Goal: Transaction & Acquisition: Purchase product/service

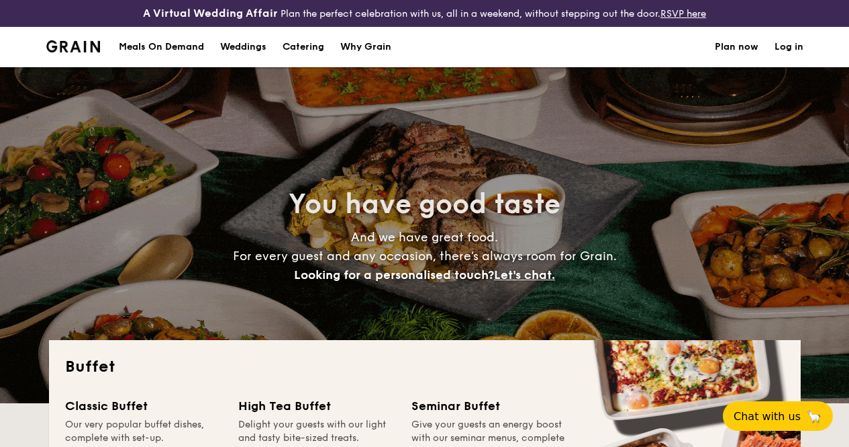
select select
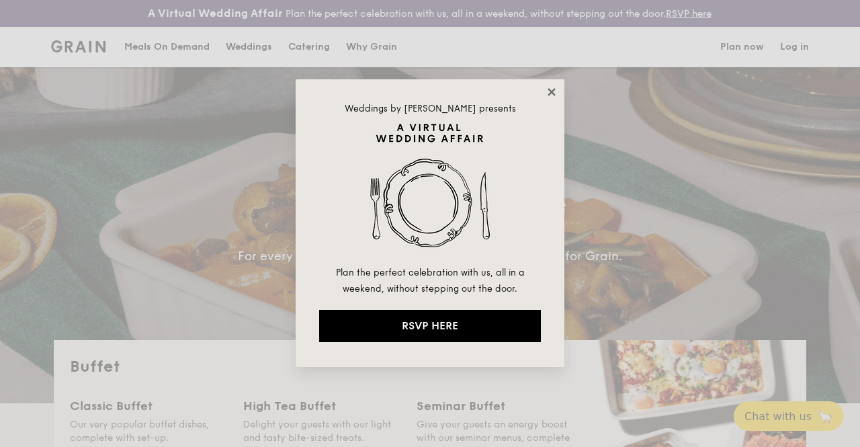
click at [551, 91] on icon at bounding box center [550, 91] width 7 height 7
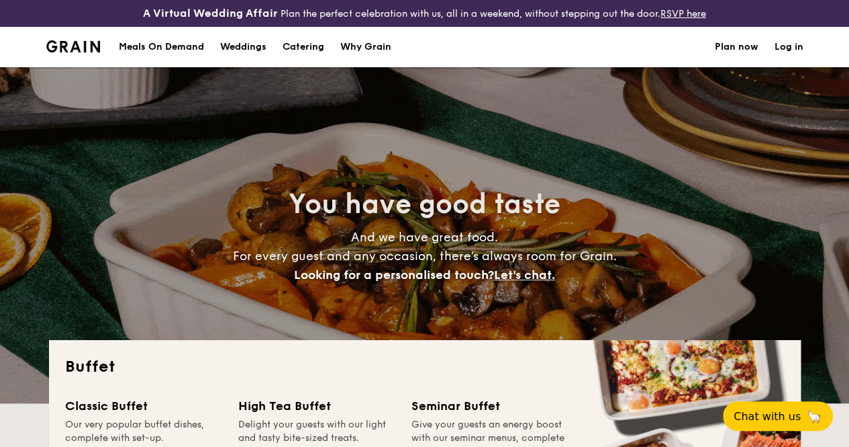
click at [308, 57] on h1 "Catering" at bounding box center [304, 47] width 42 height 40
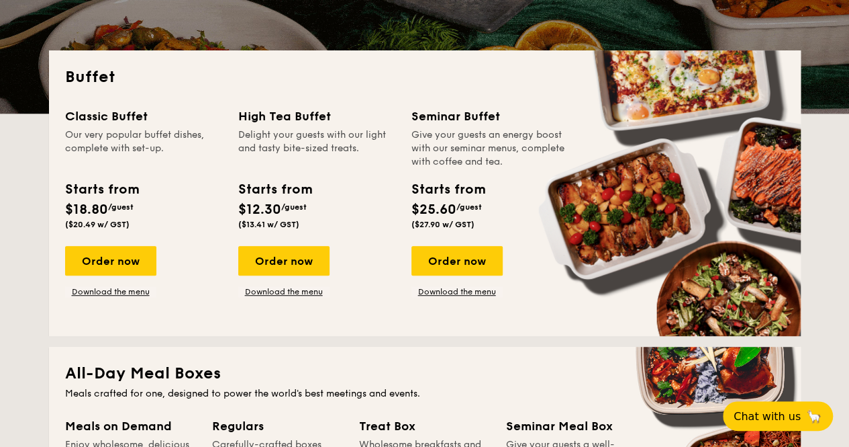
scroll to position [269, 0]
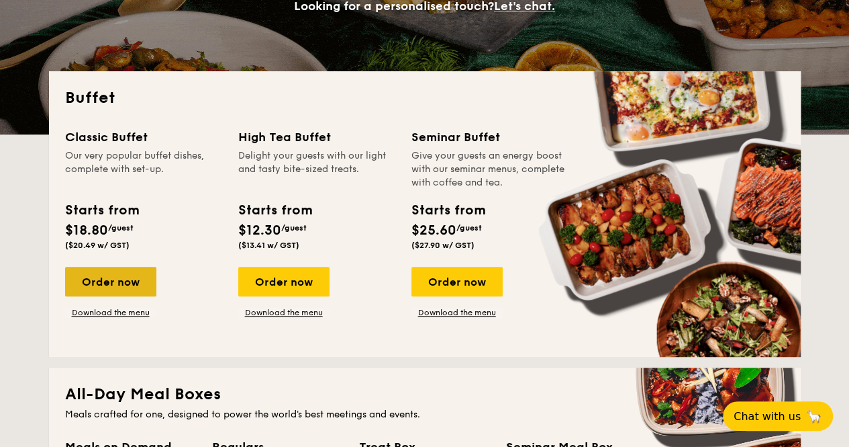
click at [107, 293] on div "Order now" at bounding box center [110, 282] width 91 height 30
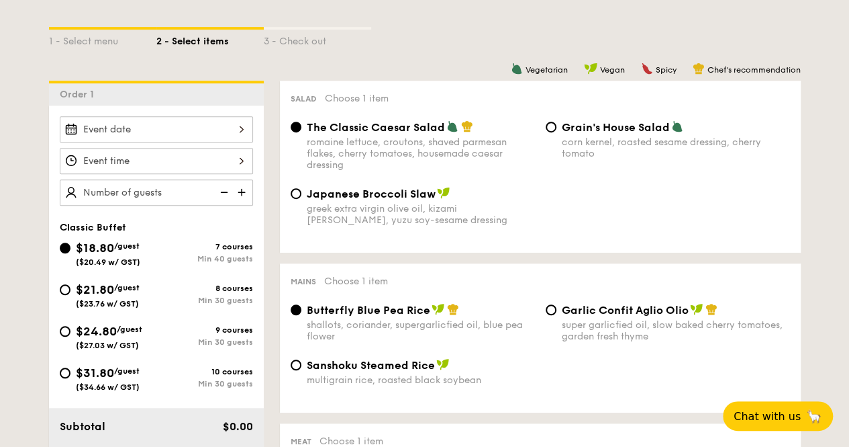
scroll to position [403, 0]
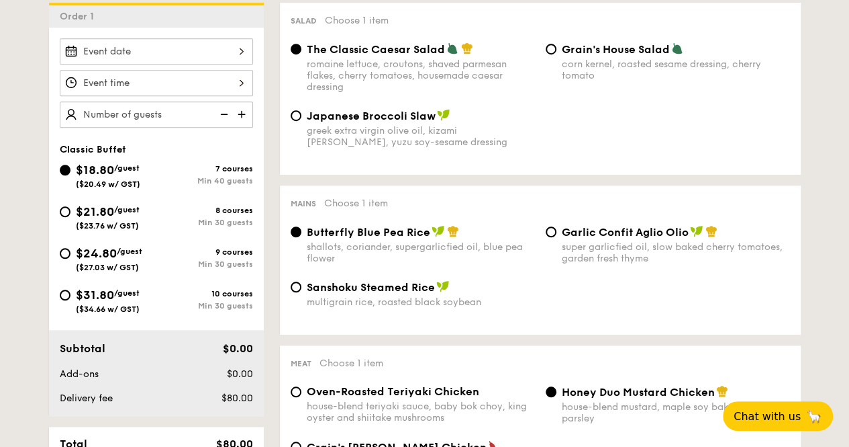
click at [99, 219] on span "$21.80" at bounding box center [95, 211] width 38 height 15
click at [71, 217] on input "$21.80 /guest ($23.76 w/ GST) 8 courses Min 30 guests" at bounding box center [65, 211] width 11 height 11
radio input "true"
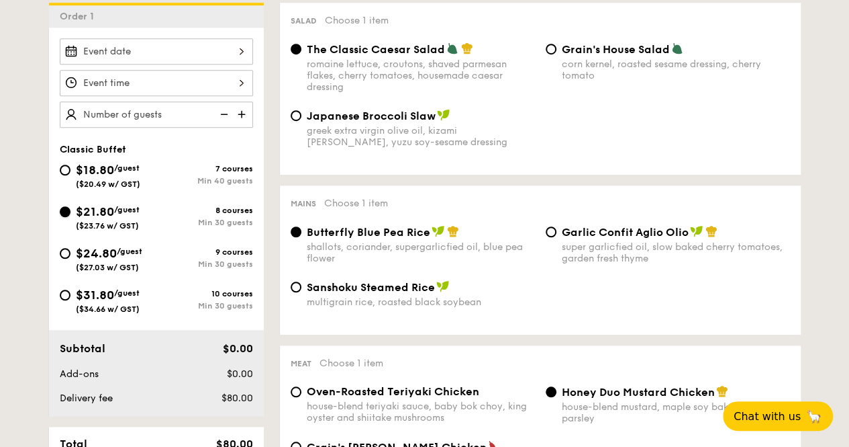
radio input "true"
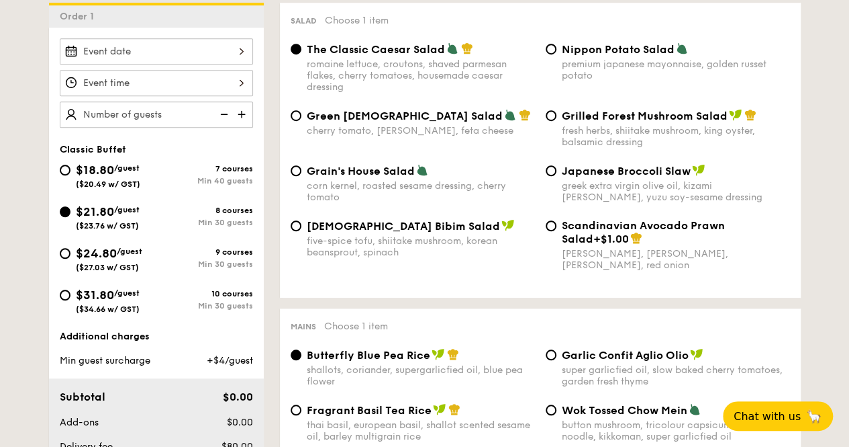
click at [226, 121] on img at bounding box center [223, 114] width 20 height 26
click at [240, 124] on img at bounding box center [243, 114] width 20 height 26
type input "25 guests"
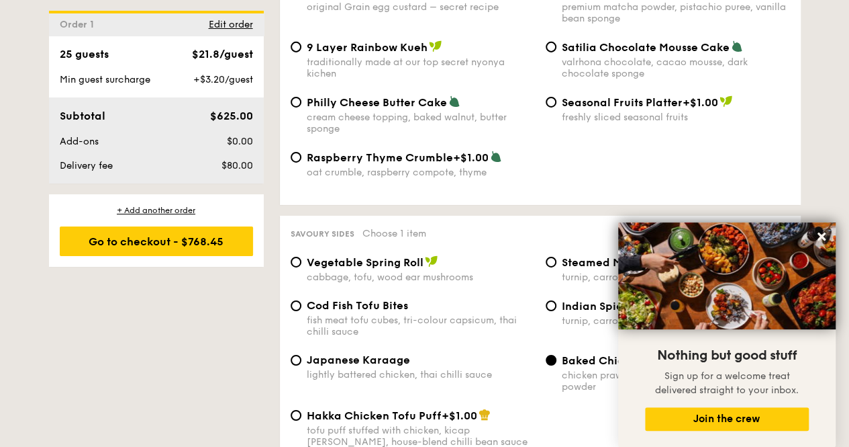
scroll to position [2350, 0]
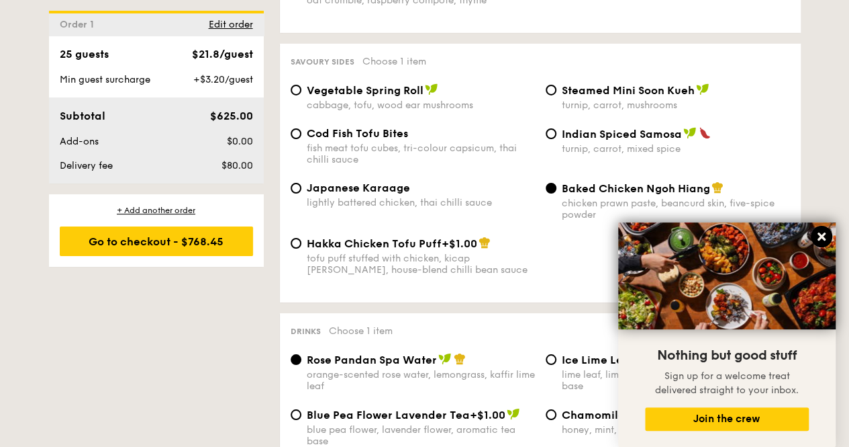
click at [817, 236] on icon at bounding box center [822, 236] width 12 height 12
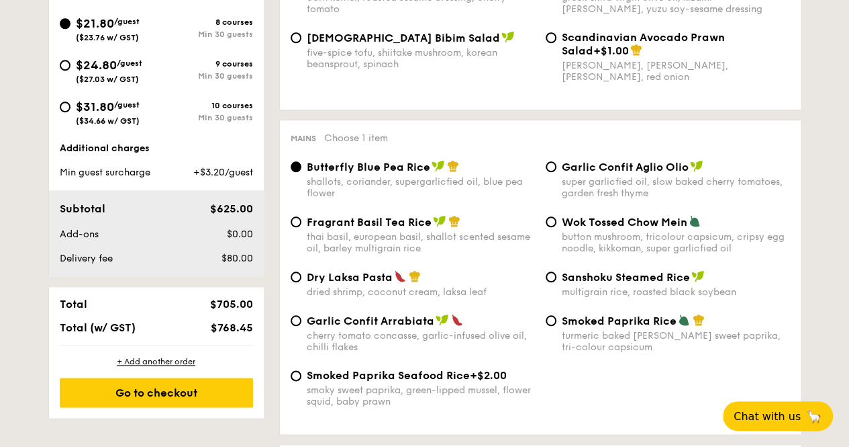
scroll to position [604, 0]
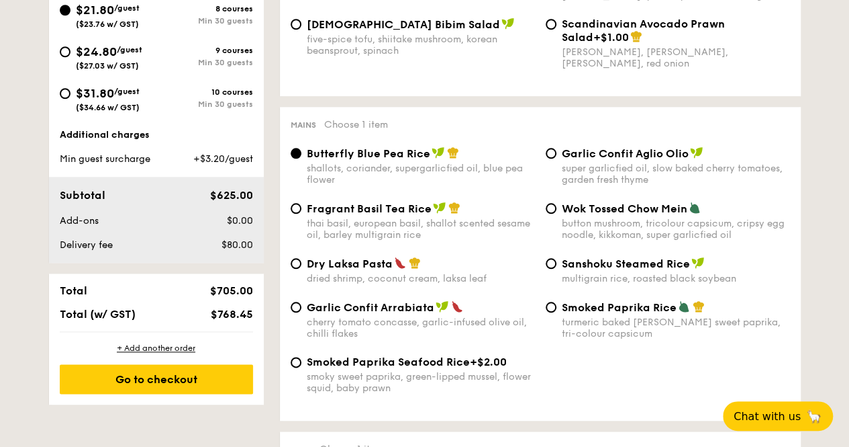
click at [613, 215] on span "Wok Tossed Chow Mein" at bounding box center [625, 208] width 126 height 13
click at [557, 214] on input "Wok Tossed Chow Mein button mushroom, tricolour capsicum, cripsy egg noodle, ki…" at bounding box center [551, 208] width 11 height 11
radio input "true"
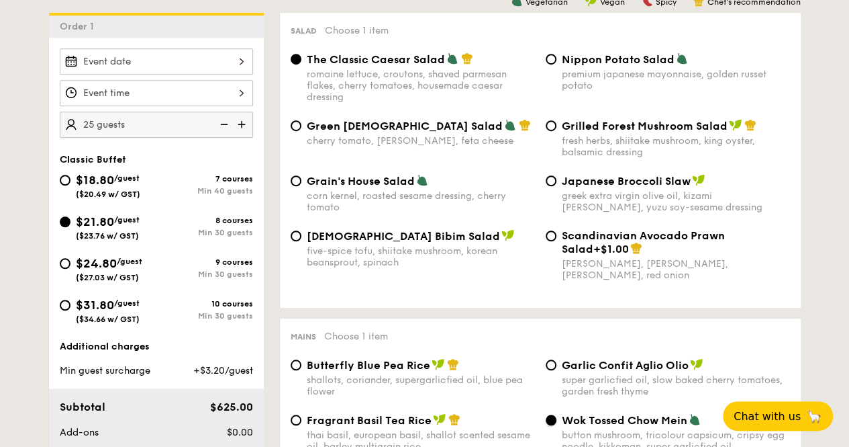
scroll to position [403, 0]
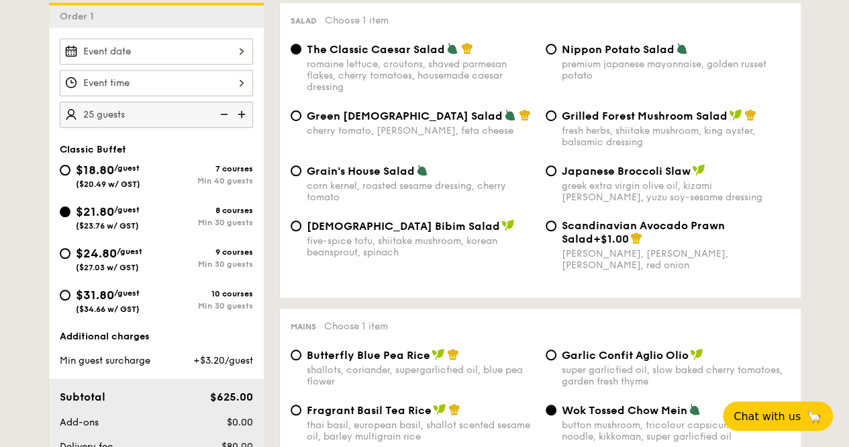
click at [193, 58] on div at bounding box center [156, 51] width 193 height 26
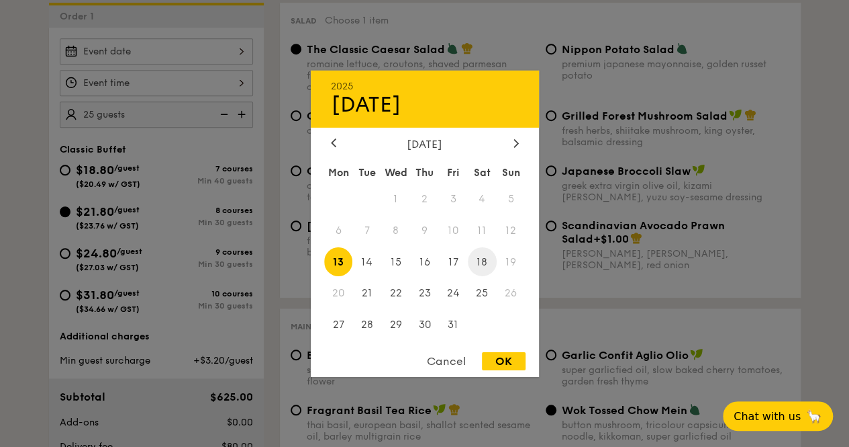
click at [483, 263] on span "18" at bounding box center [482, 261] width 29 height 29
click at [505, 357] on div "OK" at bounding box center [504, 361] width 44 height 18
type input "Oct 18, 2025"
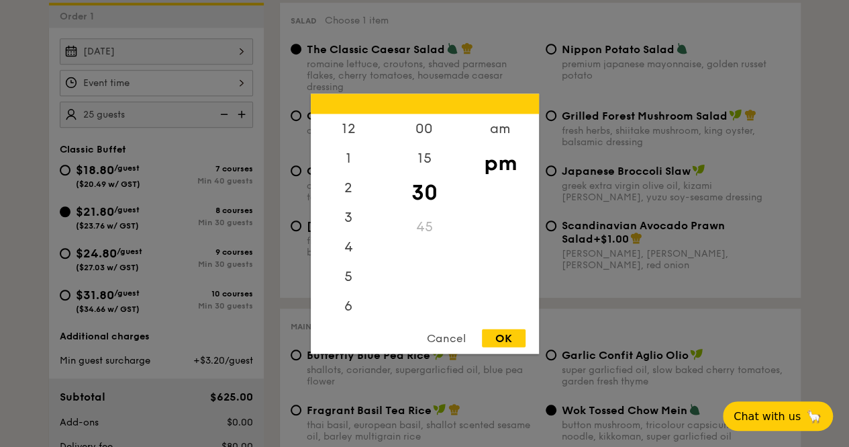
click at [224, 95] on div "12 1 2 3 4 5 6 7 8 9 10 11 00 15 30 45 am pm Cancel OK" at bounding box center [156, 83] width 193 height 26
click at [355, 256] on div "6" at bounding box center [349, 251] width 76 height 39
click at [424, 164] on div "15" at bounding box center [425, 162] width 76 height 39
click at [426, 201] on div "30" at bounding box center [425, 201] width 76 height 39
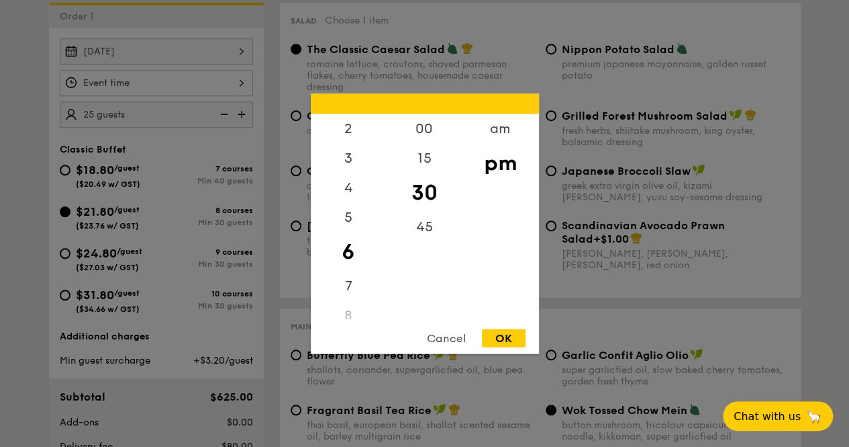
click at [514, 336] on div "OK" at bounding box center [504, 337] width 44 height 18
type input "6:30PM"
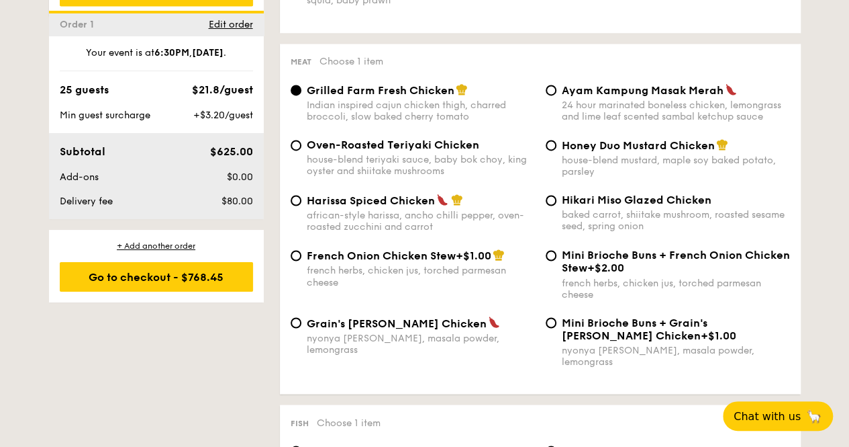
scroll to position [1074, 0]
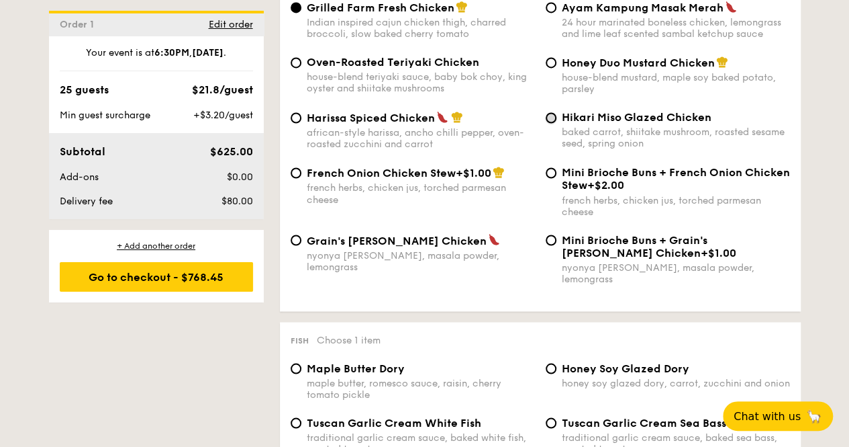
click at [555, 123] on input "Hikari Miso Glazed Chicken baked carrot, shiitake mushroom, roasted sesame seed…" at bounding box center [551, 117] width 11 height 11
radio input "true"
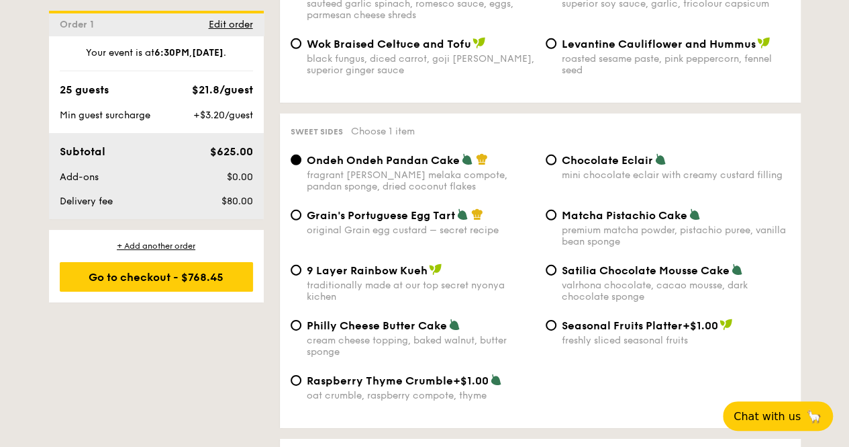
scroll to position [2015, 0]
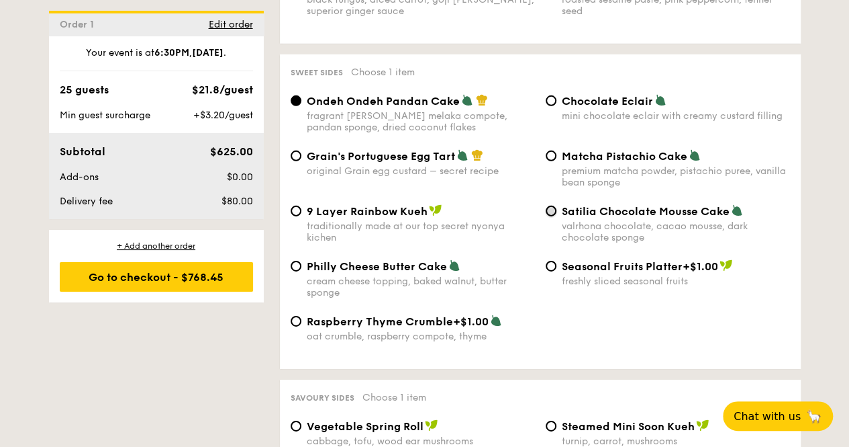
click at [549, 214] on input "Satilia Chocolate Mousse Cake valrhona chocolate, cacao mousse, dark chocolate …" at bounding box center [551, 210] width 11 height 11
radio input "true"
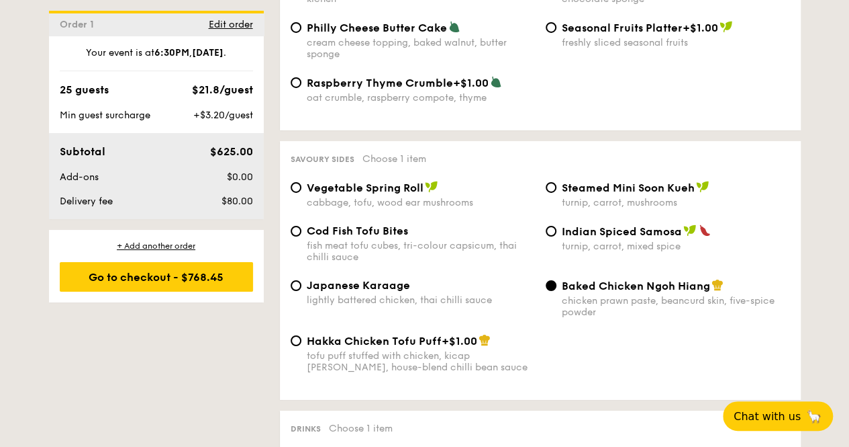
scroll to position [2283, 0]
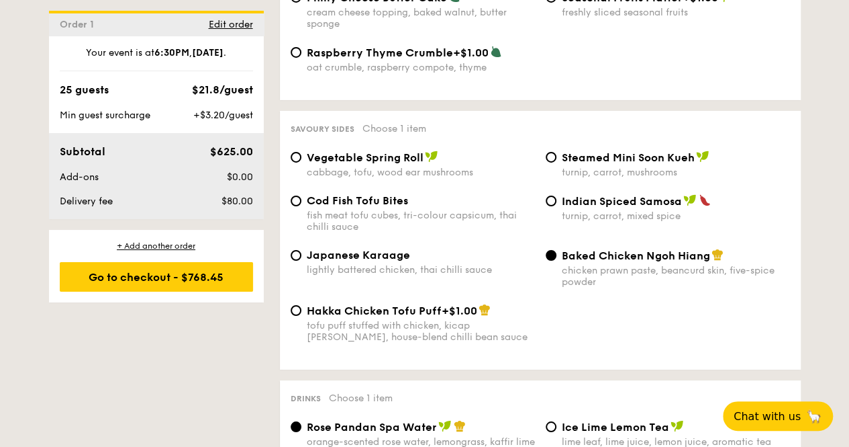
click at [591, 207] on span "Indian Spiced Samosa" at bounding box center [622, 201] width 120 height 13
click at [557, 206] on input "Indian Spiced Samosa turnip, carrot, mixed spice" at bounding box center [551, 200] width 11 height 11
radio input "true"
click at [603, 262] on span "Baked Chicken Ngoh Hiang" at bounding box center [636, 255] width 148 height 13
click at [557, 261] on input "Baked Chicken Ngoh Hiang chicken prawn paste, beancurd skin, five-spice powder" at bounding box center [551, 255] width 11 height 11
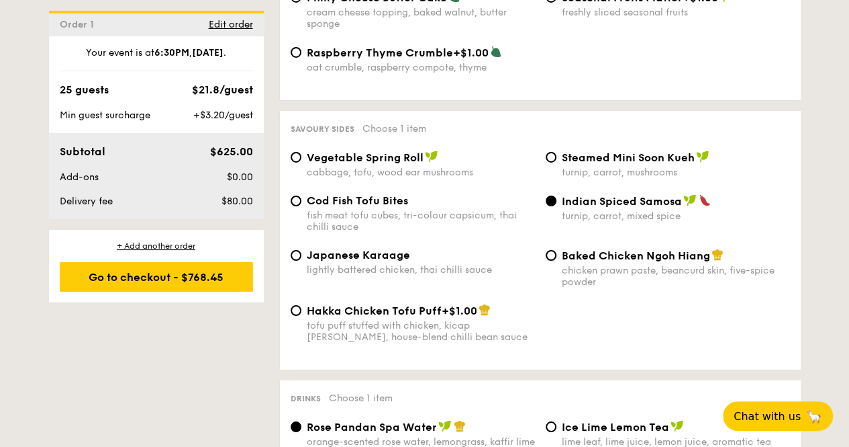
radio input "true"
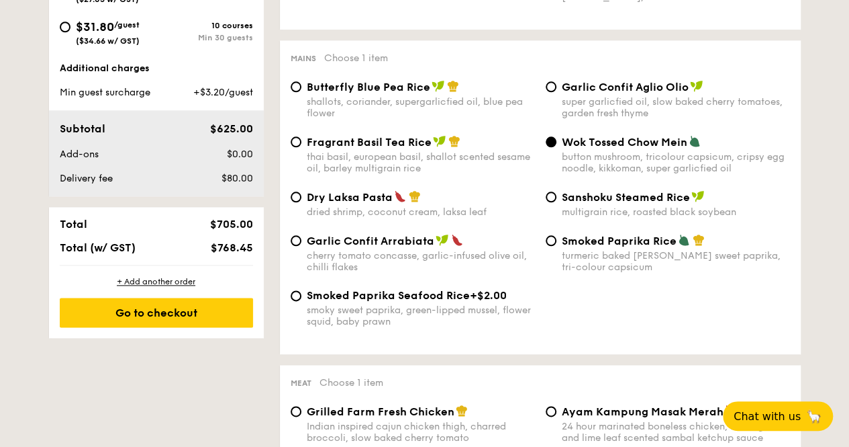
scroll to position [672, 0]
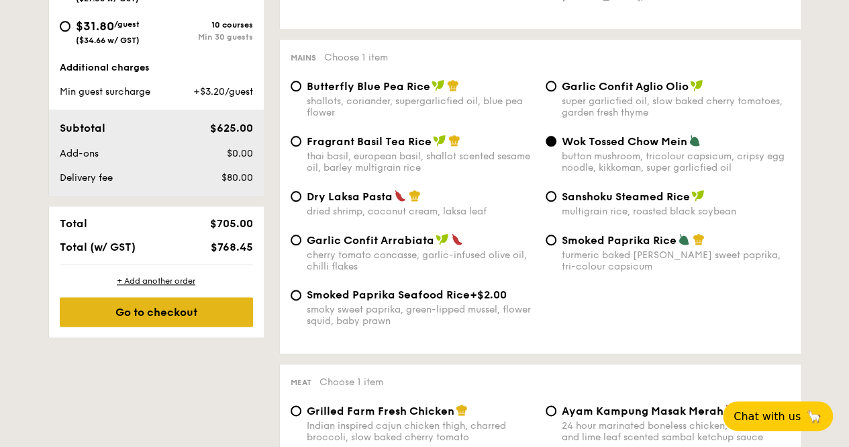
click at [188, 326] on div "Go to checkout" at bounding box center [156, 312] width 193 height 30
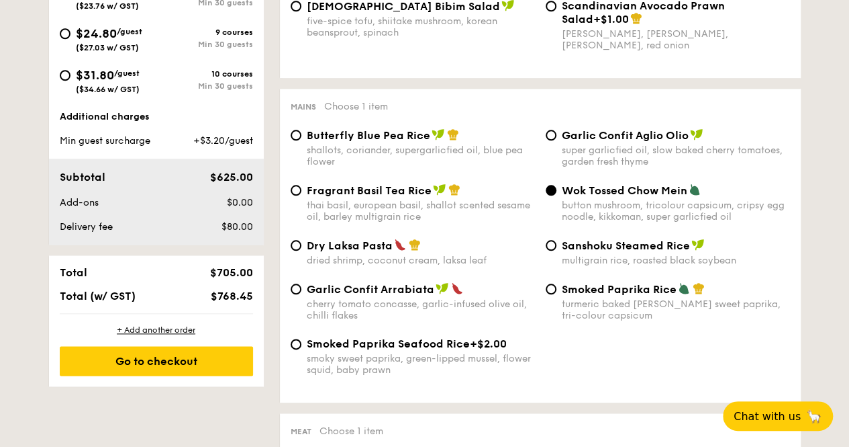
scroll to position [604, 0]
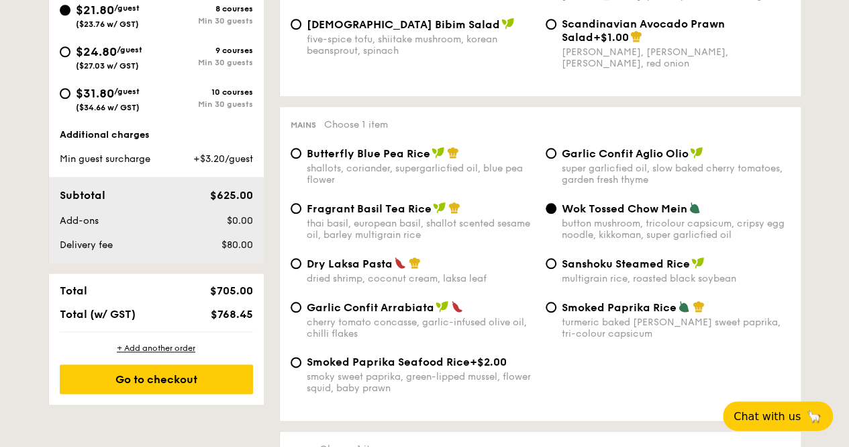
click at [334, 270] on span "Dry Laksa Pasta" at bounding box center [350, 263] width 86 height 13
click at [302, 269] on input "Dry Laksa Pasta dried shrimp, coconut cream, laksa leaf" at bounding box center [296, 263] width 11 height 11
radio input "true"
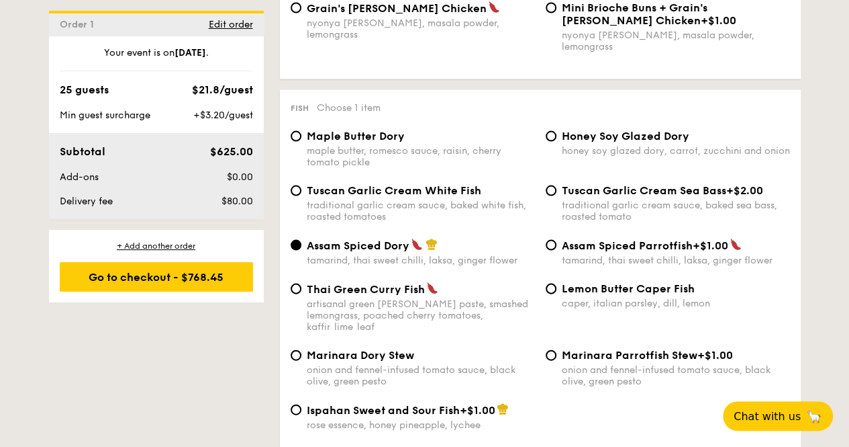
scroll to position [1343, 0]
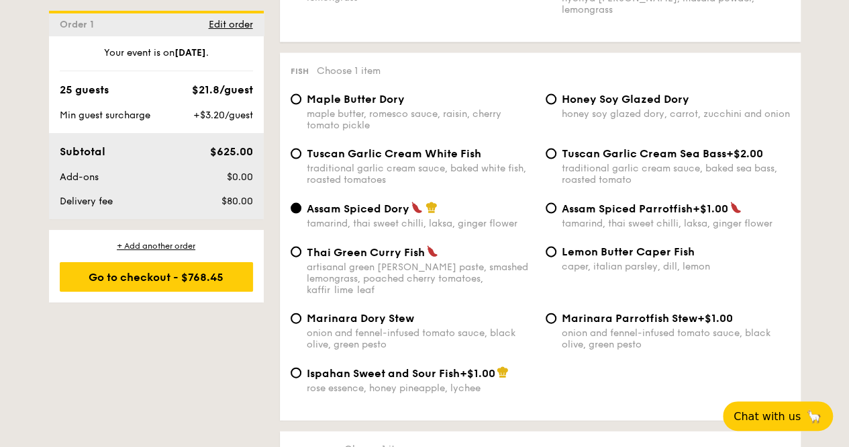
click at [369, 368] on span "Ispahan Sweet and Sour Fish" at bounding box center [383, 373] width 153 height 13
click at [302, 368] on input "Ispahan Sweet and Sour Fish +$1.00 rose essence, honey pineapple, lychee" at bounding box center [296, 372] width 11 height 11
radio input "true"
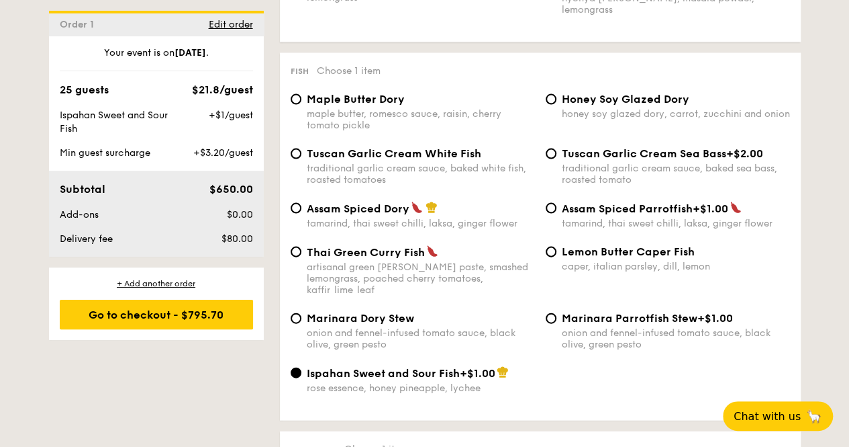
click at [577, 105] on span "Honey Soy Glazed Dory" at bounding box center [626, 99] width 128 height 13
click at [557, 105] on input "Honey Soy Glazed Dory honey soy glazed dory, carrot, zucchini and onion" at bounding box center [551, 99] width 11 height 11
radio input "true"
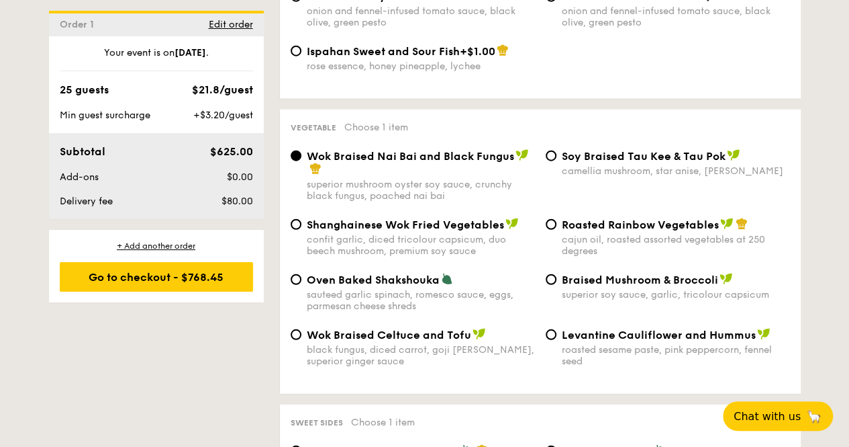
scroll to position [1746, 0]
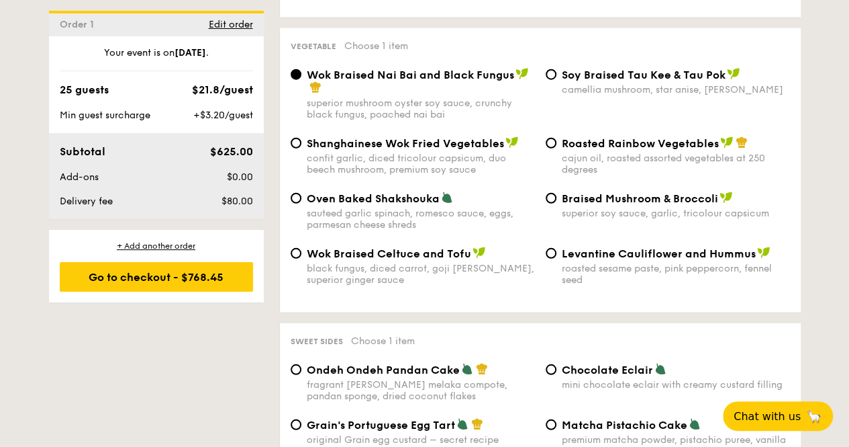
click at [665, 194] on span "Braised Mushroom & Broccoli" at bounding box center [640, 198] width 156 height 13
click at [557, 194] on input "Braised Mushroom & Broccoli superior soy sauce, garlic, tricolour capsicum" at bounding box center [551, 198] width 11 height 11
radio input "true"
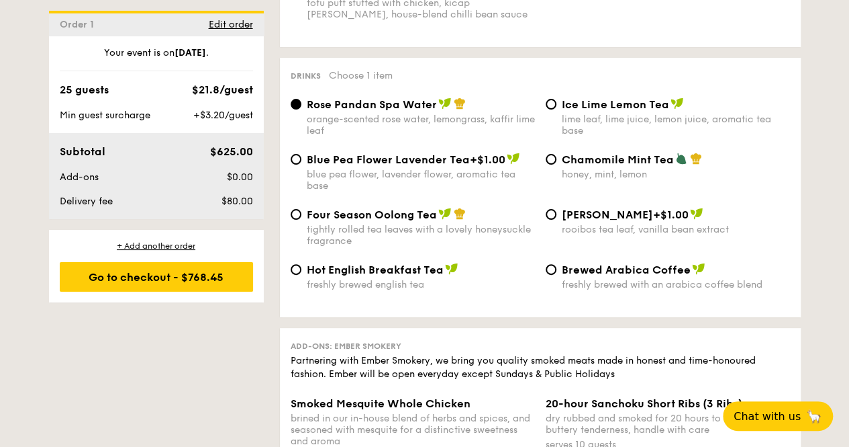
scroll to position [2619, 0]
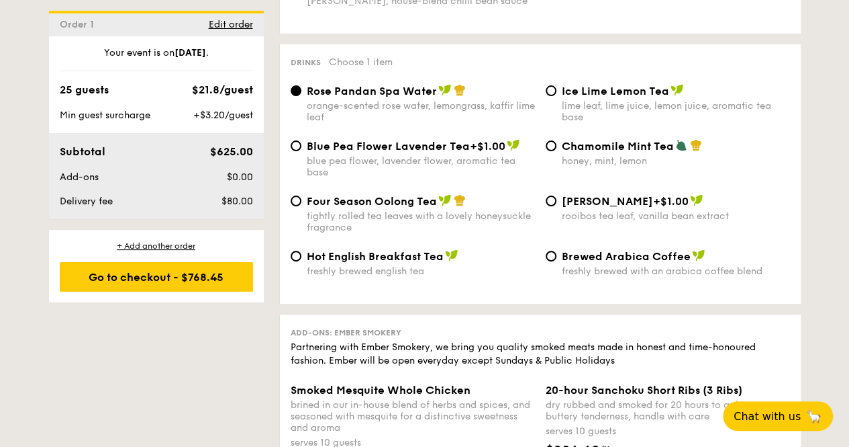
click at [584, 97] on span "Ice Lime Lemon Tea" at bounding box center [615, 91] width 107 height 13
click at [557, 96] on input "Ice Lime Lemon Tea lime leaf, lime juice, lemon juice, aromatic tea base" at bounding box center [551, 90] width 11 height 11
radio input "true"
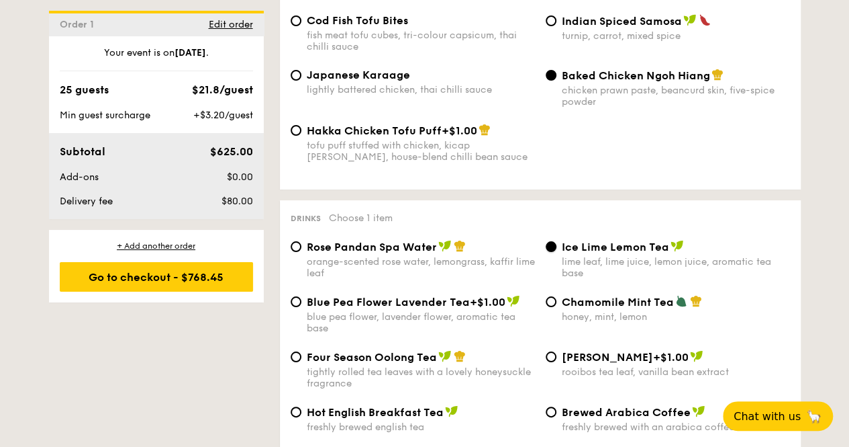
scroll to position [2485, 0]
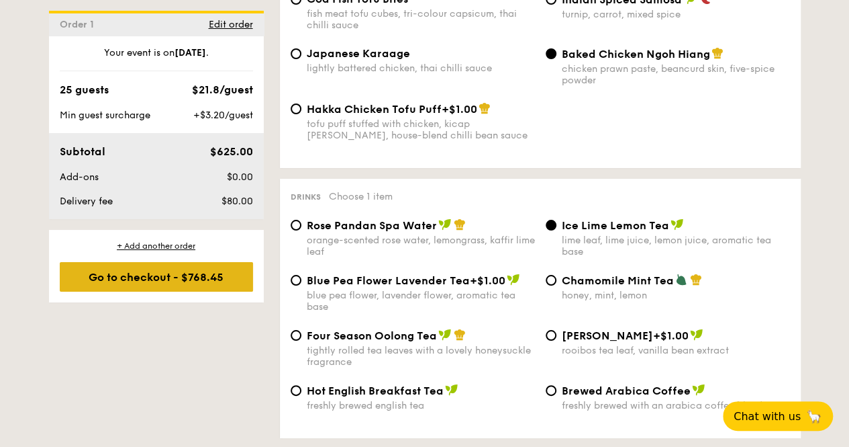
click at [128, 283] on div "Go to checkout - $768.45" at bounding box center [156, 277] width 193 height 30
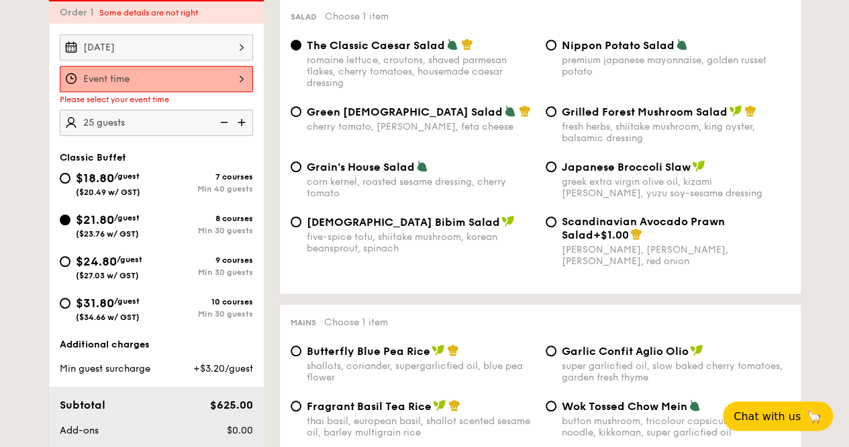
scroll to position [396, 0]
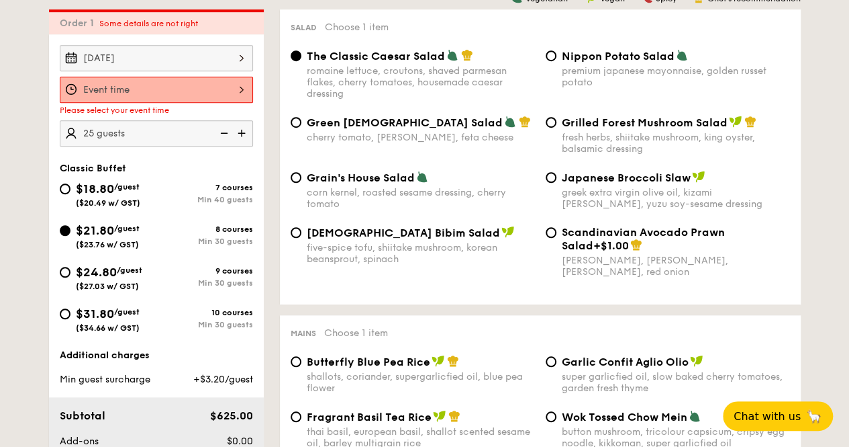
click at [181, 67] on div "Oct 18, 2025" at bounding box center [156, 58] width 193 height 26
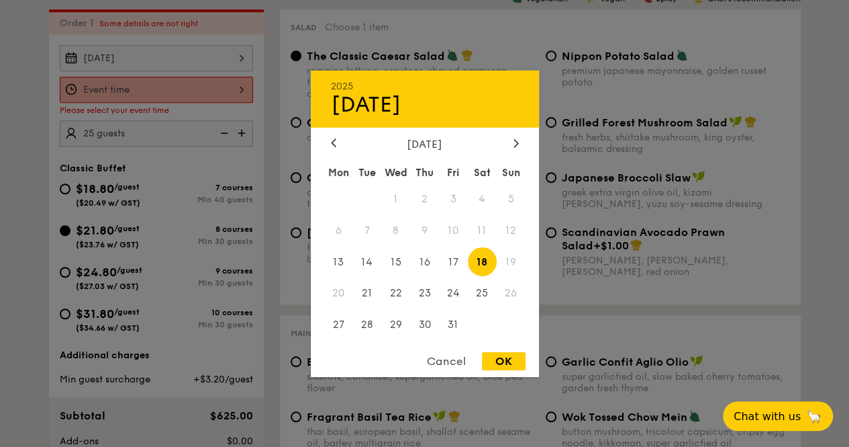
click at [492, 260] on span "18" at bounding box center [482, 261] width 29 height 29
click at [175, 105] on div at bounding box center [424, 223] width 849 height 447
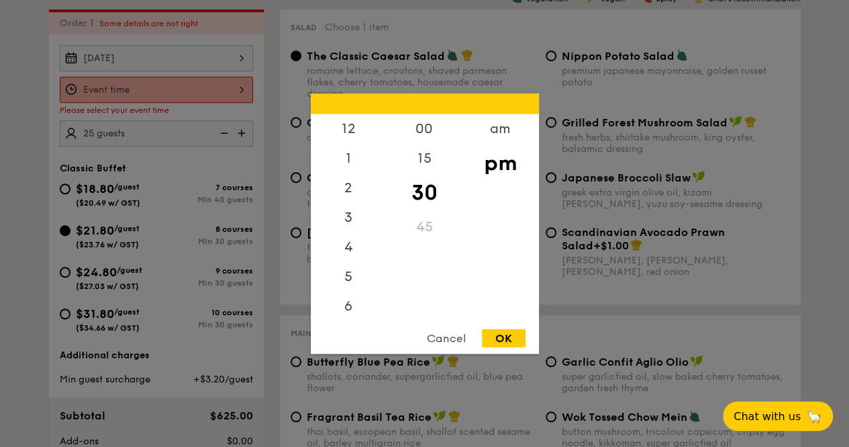
click at [173, 95] on div "12 1 2 3 4 5 6 7 8 9 10 11 00 15 30 45 am pm Cancel OK" at bounding box center [156, 90] width 193 height 26
click at [351, 245] on div "6" at bounding box center [349, 251] width 76 height 39
click at [500, 338] on div "OK" at bounding box center [504, 337] width 44 height 18
type input "6:30PM"
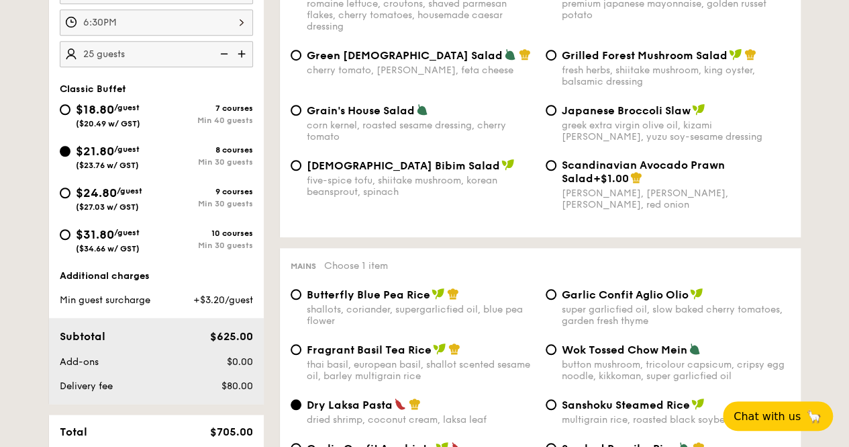
scroll to position [329, 0]
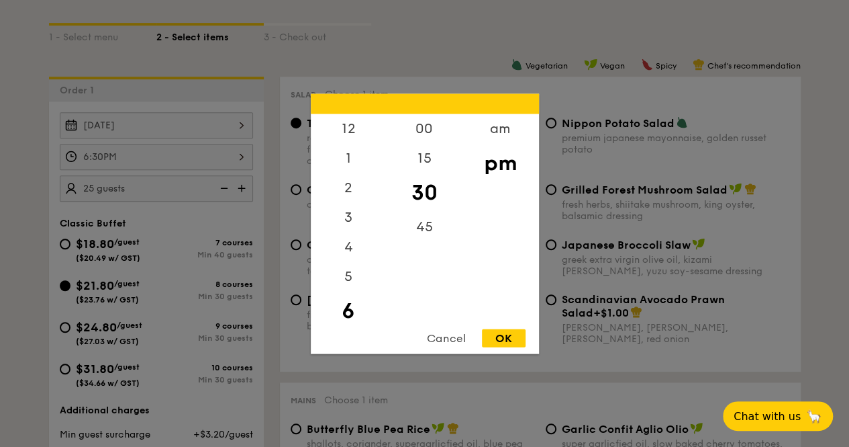
click at [226, 164] on div "6:30PM 12 1 2 3 4 5 6 7 8 9 10 11 00 15 30 45 am pm Cancel OK" at bounding box center [156, 157] width 193 height 26
click at [5, 181] on div at bounding box center [424, 223] width 849 height 447
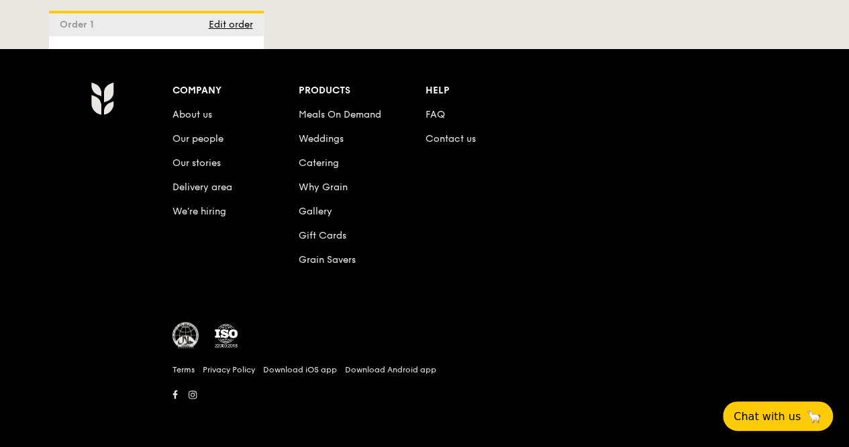
scroll to position [3010, 0]
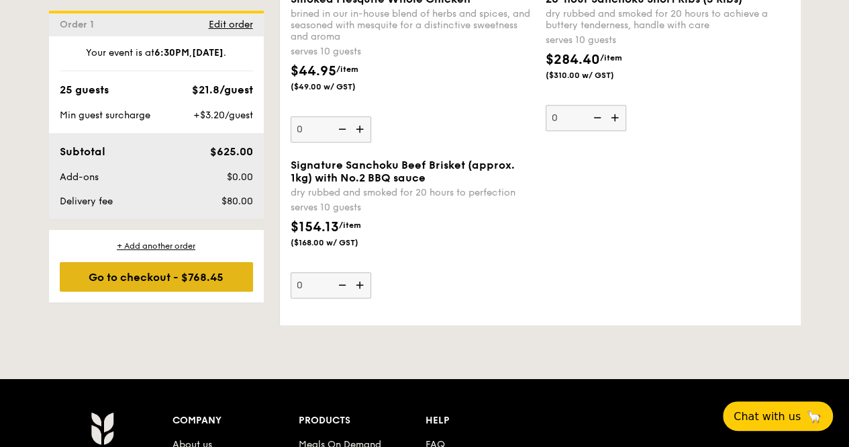
click at [152, 277] on div "Go to checkout - $768.45" at bounding box center [156, 277] width 193 height 30
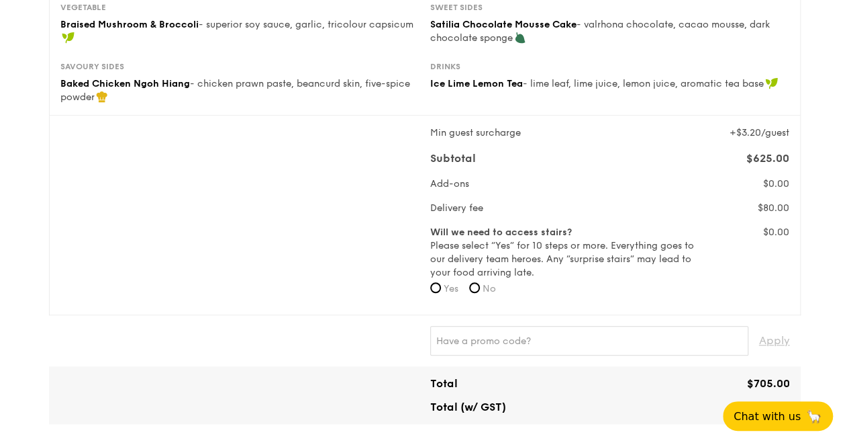
scroll to position [336, 0]
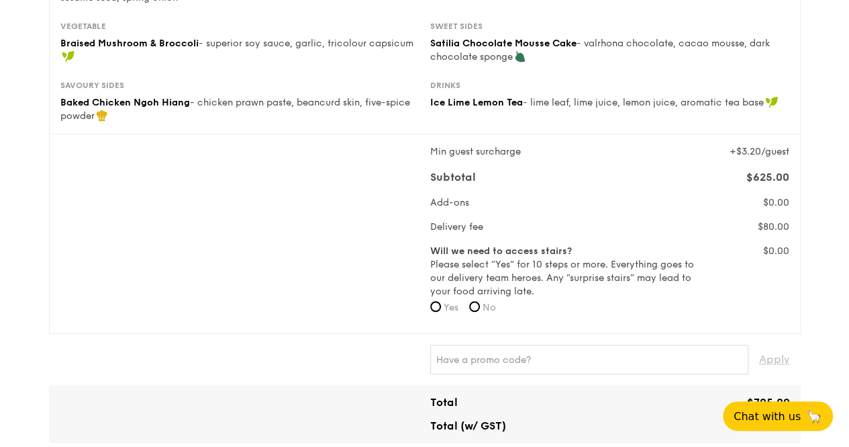
click at [486, 313] on span "No" at bounding box center [489, 307] width 13 height 11
click at [480, 312] on input "No" at bounding box center [474, 306] width 11 height 11
radio input "true"
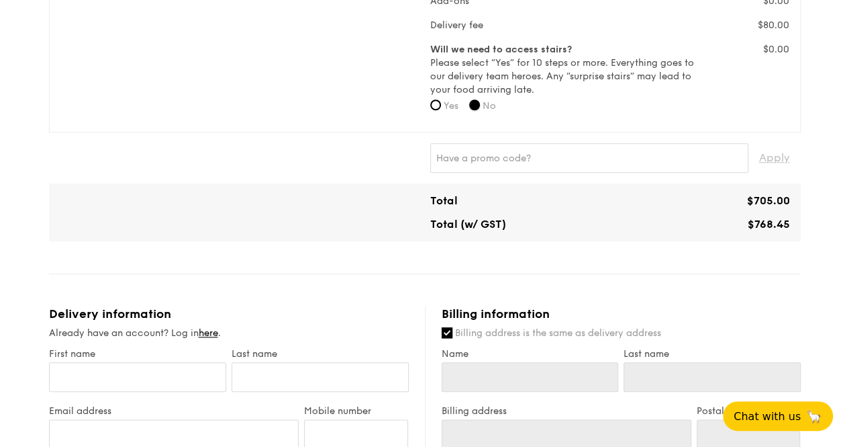
scroll to position [604, 0]
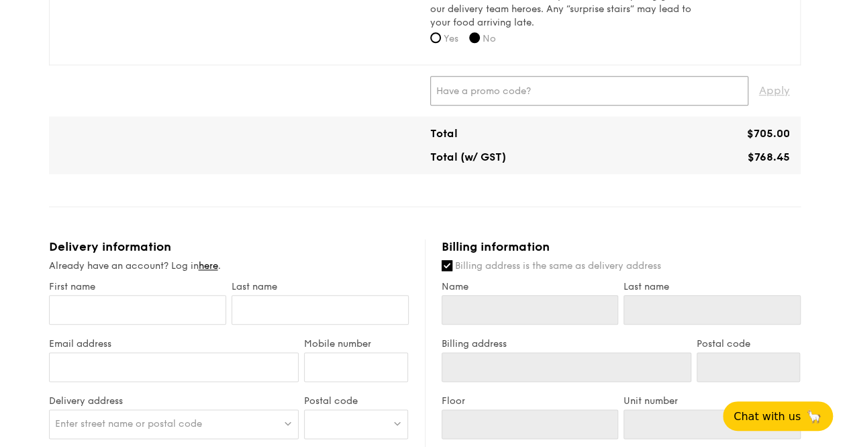
click at [514, 105] on input "text" at bounding box center [589, 91] width 318 height 30
click at [465, 104] on input "RF" at bounding box center [589, 91] width 318 height 30
type input "RF277205"
click at [775, 95] on span "Apply" at bounding box center [774, 91] width 31 height 30
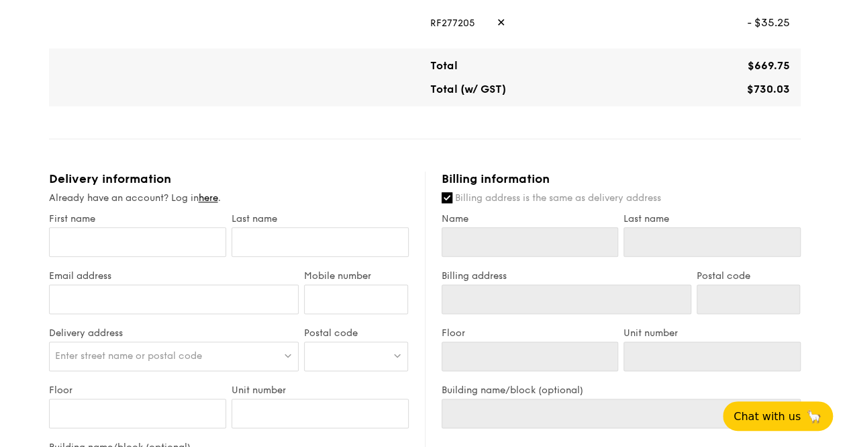
scroll to position [739, 0]
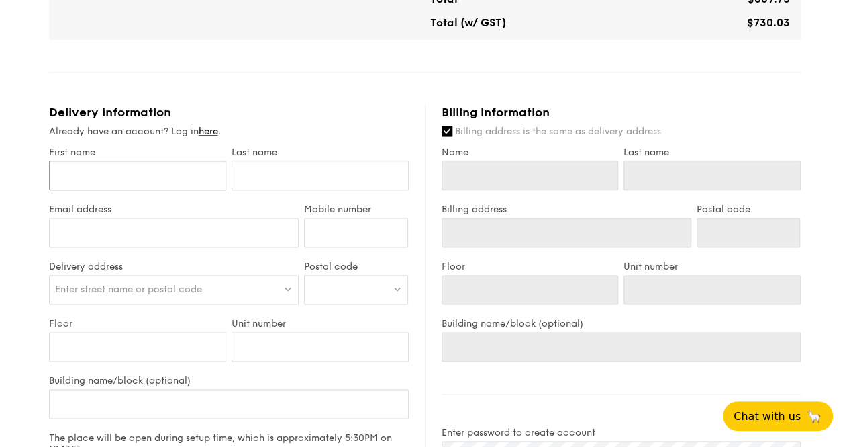
click at [149, 177] on input "First name" at bounding box center [137, 175] width 177 height 30
type input "Yaosen"
type input "Chen"
type input "cyaosen@gmail.com"
type input "96440826"
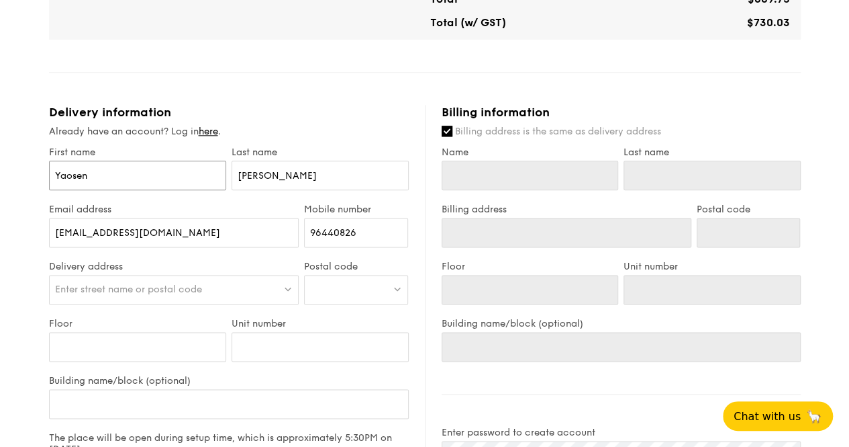
type input "Yaosen"
type input "Chen"
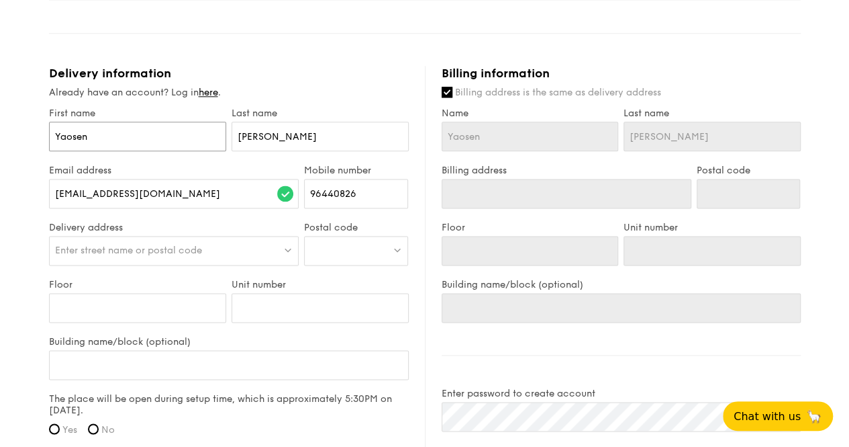
scroll to position [806, 0]
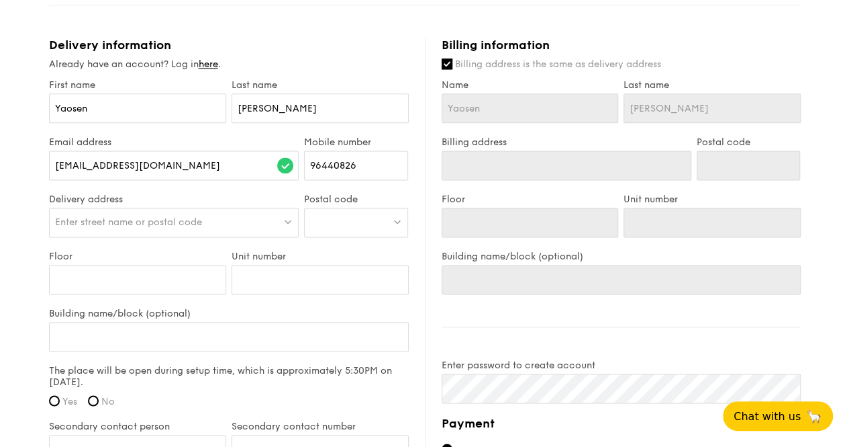
click at [177, 226] on span "Enter street name or postal code" at bounding box center [128, 221] width 147 height 11
click at [189, 230] on input "search" at bounding box center [174, 223] width 249 height 30
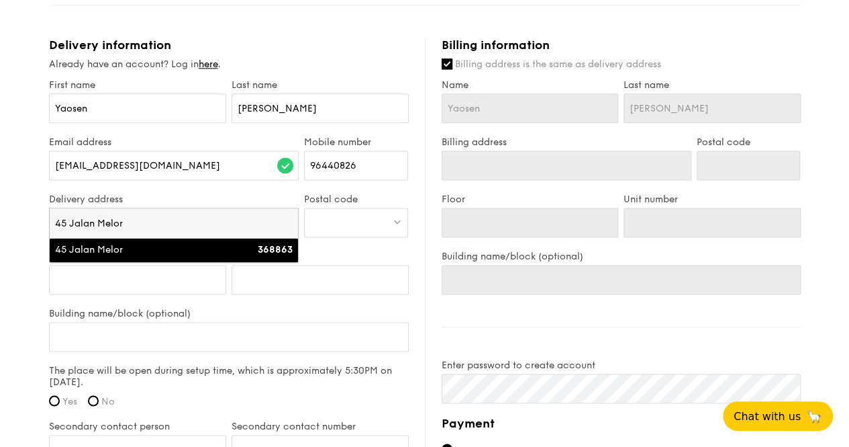
type input "45 Jalan Melor"
click at [128, 257] on div "45 Jalan Melor" at bounding box center [144, 249] width 179 height 13
type input "45 Jalan Melor"
type input "368863"
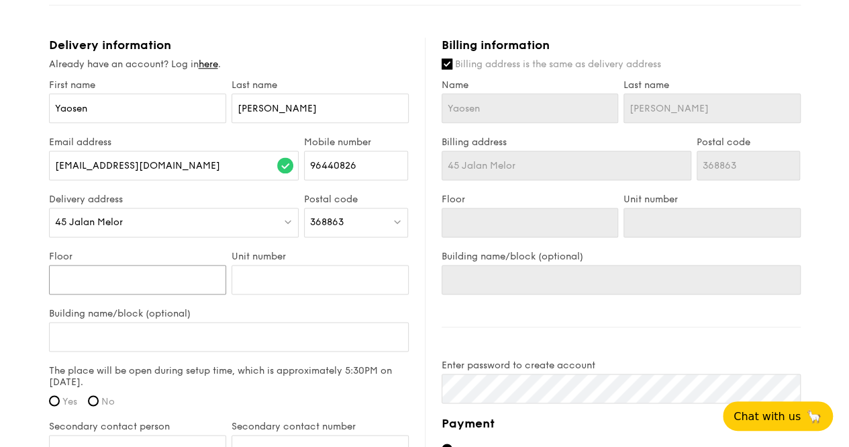
click at [132, 287] on input "Floor" at bounding box center [137, 280] width 177 height 30
type input "-"
click at [296, 287] on input "Unit number" at bounding box center [320, 280] width 177 height 30
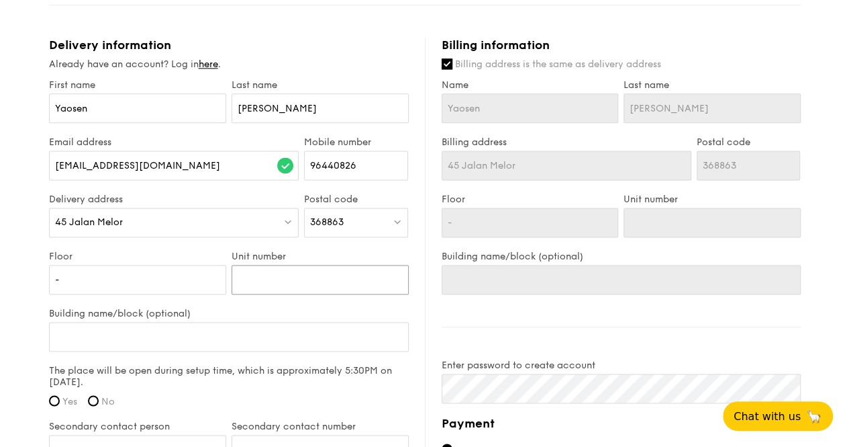
type input "-"
click at [113, 344] on input "Building name/block (optional)" at bounding box center [229, 337] width 360 height 30
type input "-"
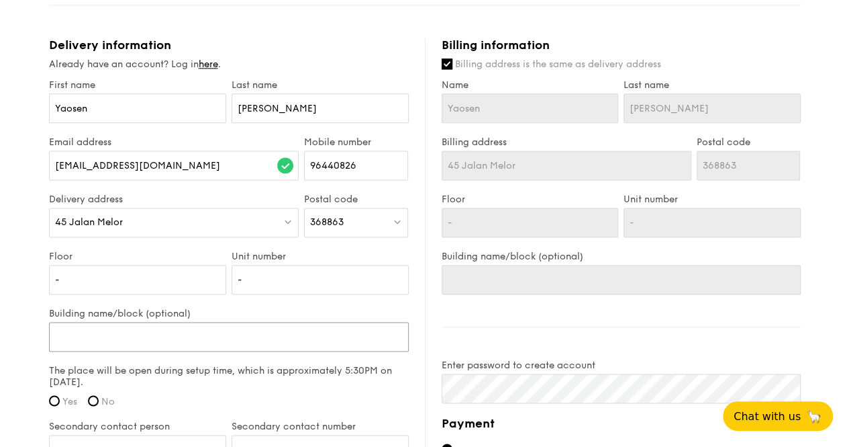
type input "-"
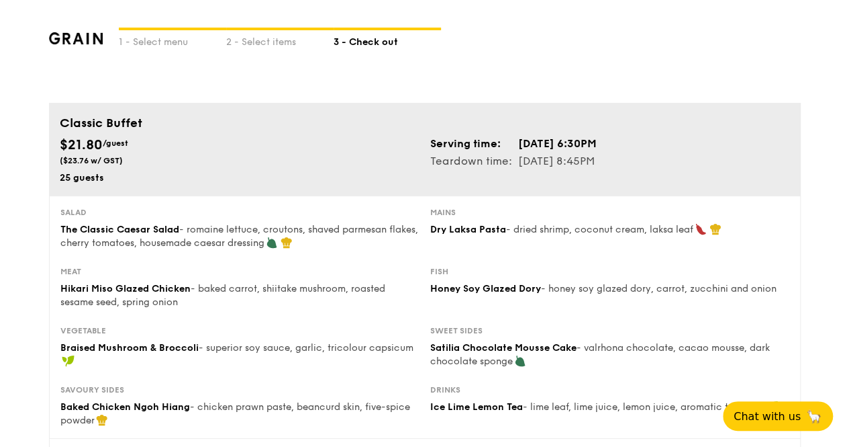
scroll to position [0, 0]
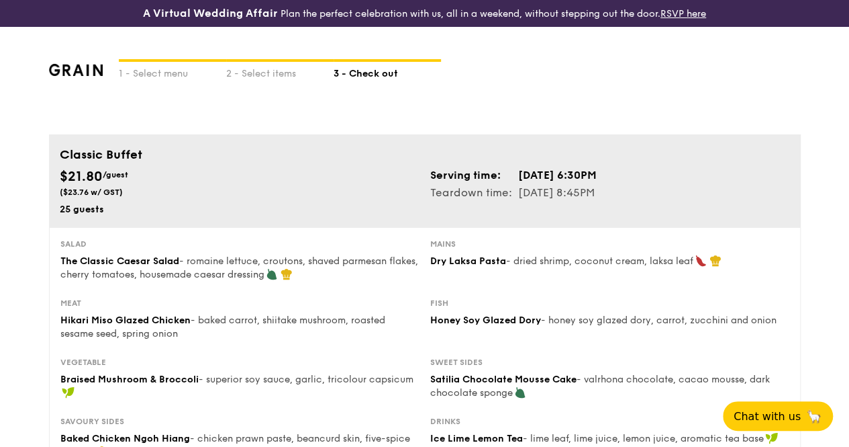
type input "-"
click at [551, 184] on td "Oct 18, 2025, 6:30PM" at bounding box center [558, 175] width 80 height 17
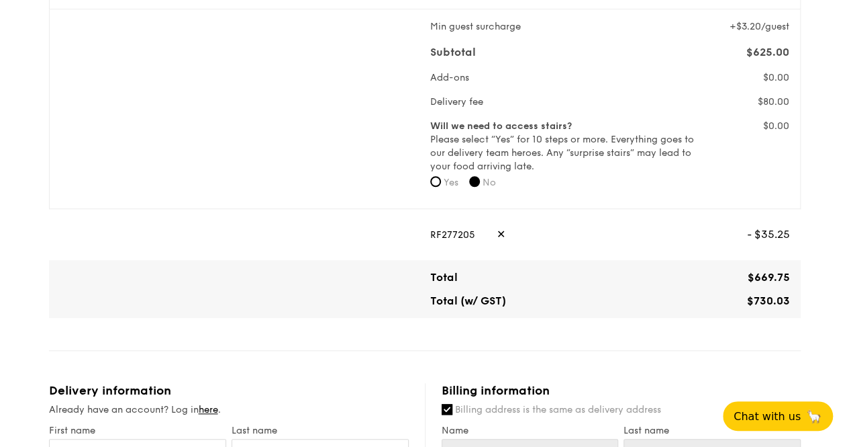
scroll to position [537, 0]
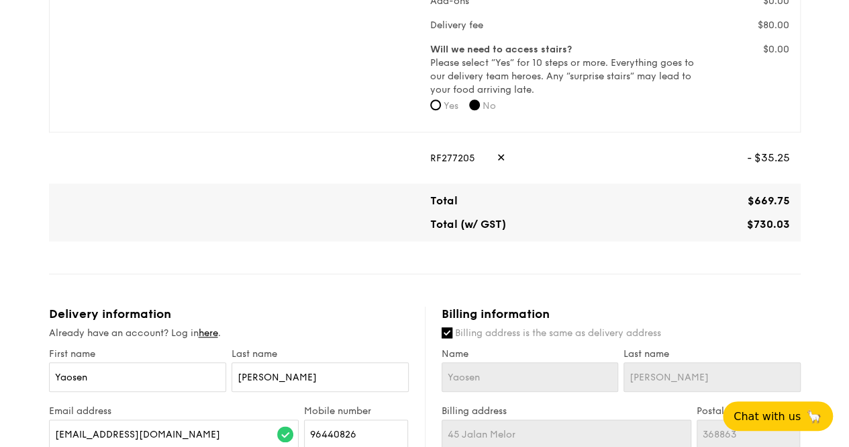
drag, startPoint x: 431, startPoint y: 169, endPoint x: 463, endPoint y: 170, distance: 32.3
click at [463, 170] on div "RF277205 ✕" at bounding box center [583, 158] width 306 height 30
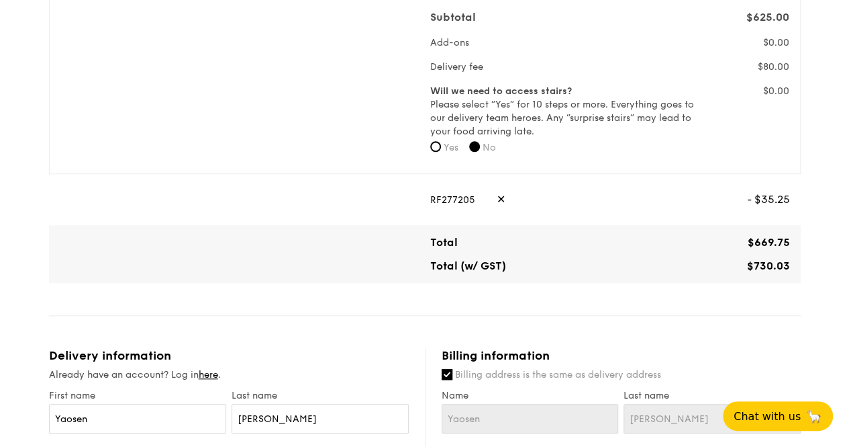
scroll to position [470, 0]
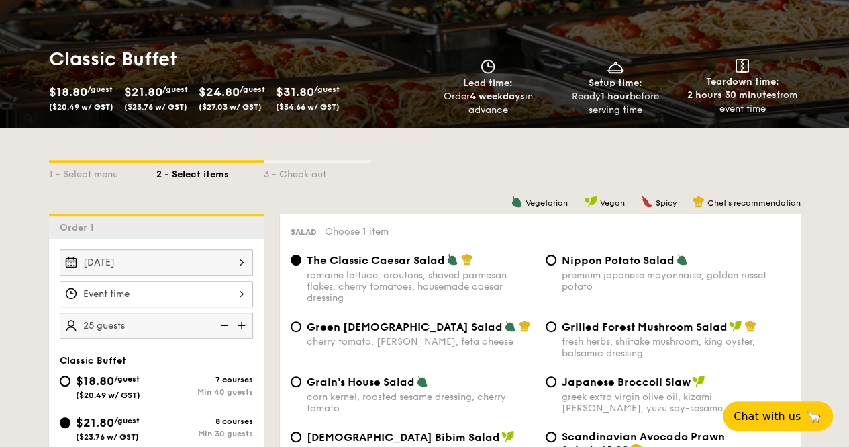
scroll to position [189, 0]
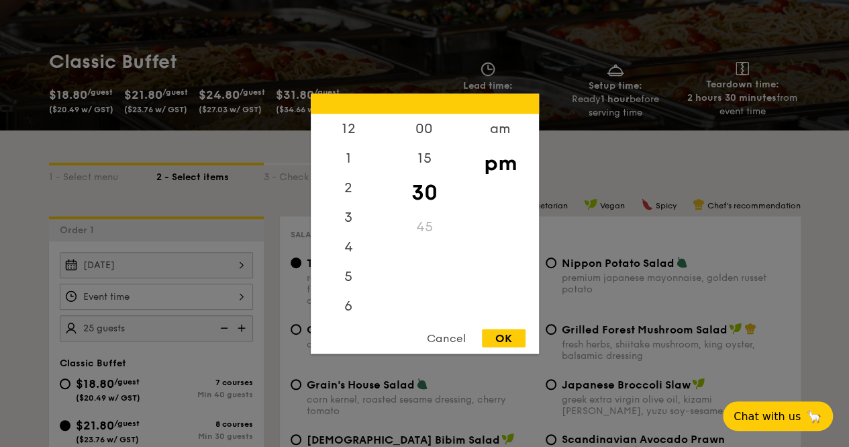
click at [226, 310] on div "12 1 2 3 4 5 6 7 8 9 10 11 00 15 30 45 am pm Cancel OK" at bounding box center [156, 296] width 193 height 26
click at [344, 277] on div "7" at bounding box center [349, 280] width 76 height 39
click at [427, 130] on div "00" at bounding box center [425, 132] width 76 height 39
click at [435, 166] on div "15" at bounding box center [425, 171] width 76 height 39
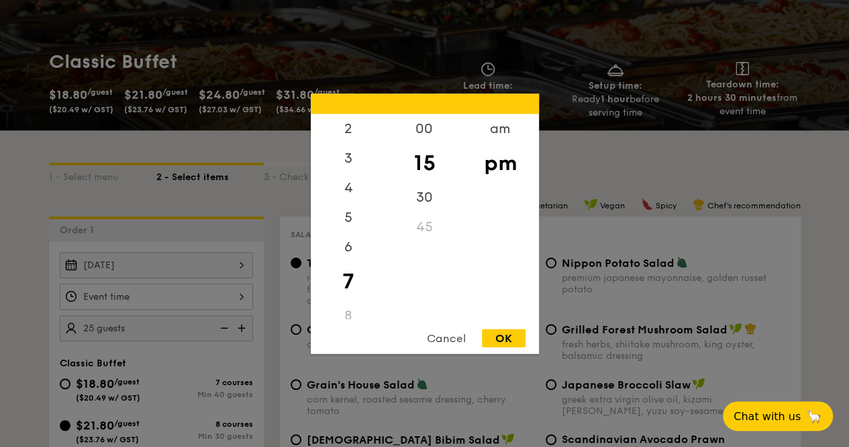
click at [512, 334] on div "OK" at bounding box center [504, 337] width 44 height 18
type input "7:15PM"
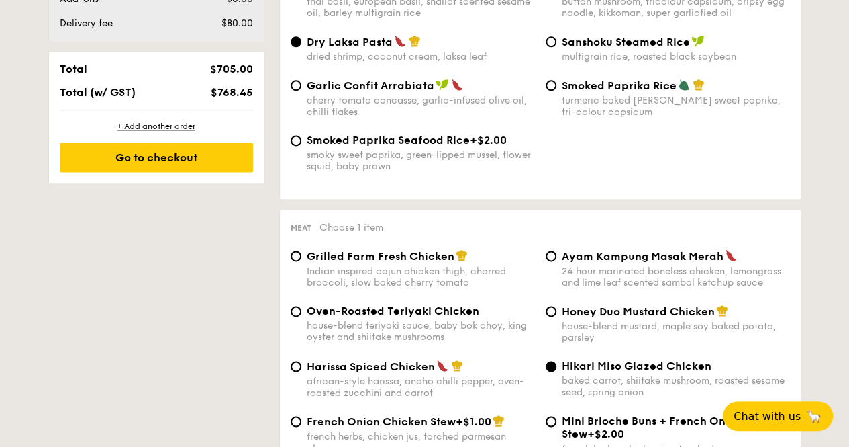
scroll to position [861, 0]
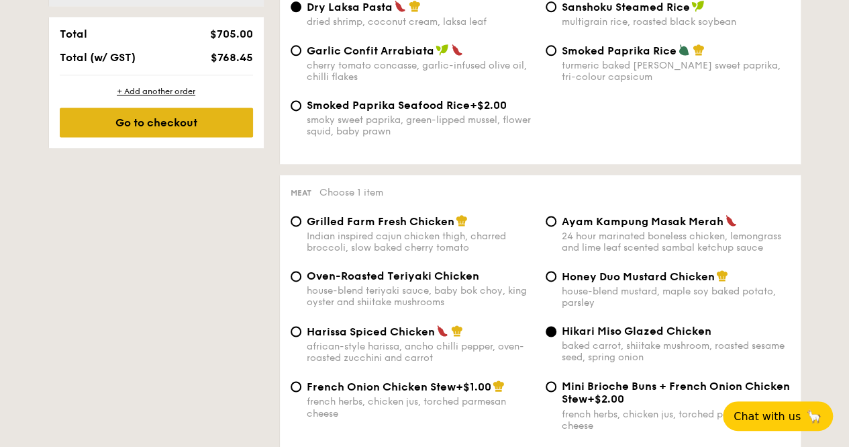
click at [195, 128] on div "Go to checkout" at bounding box center [156, 122] width 193 height 30
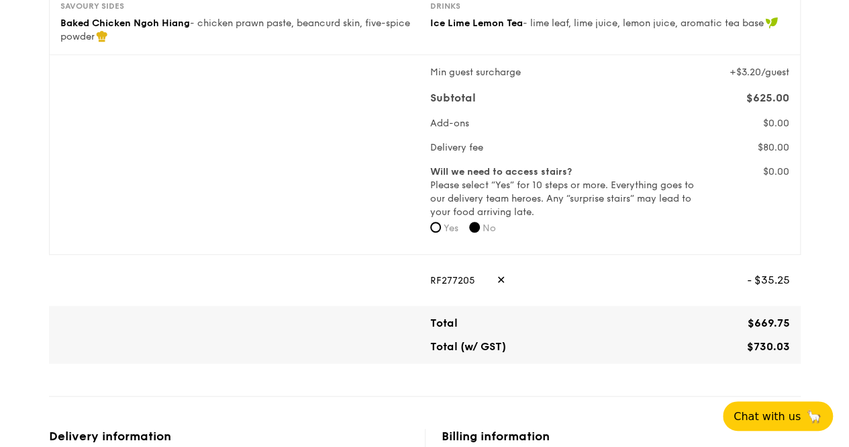
scroll to position [134, 0]
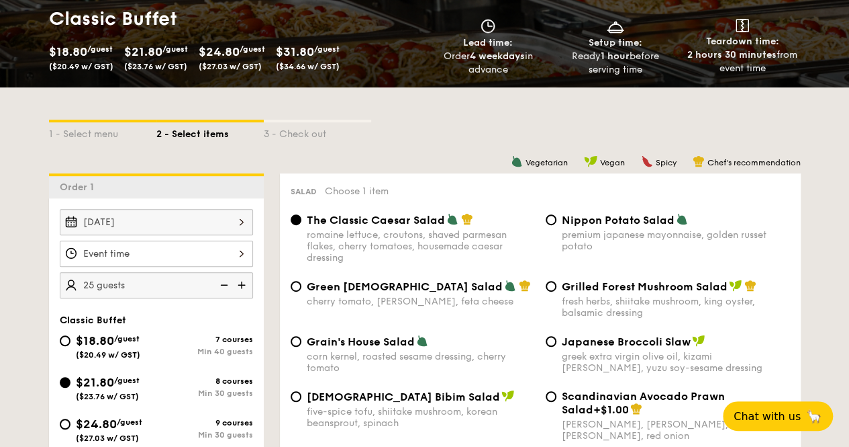
scroll to position [324, 0]
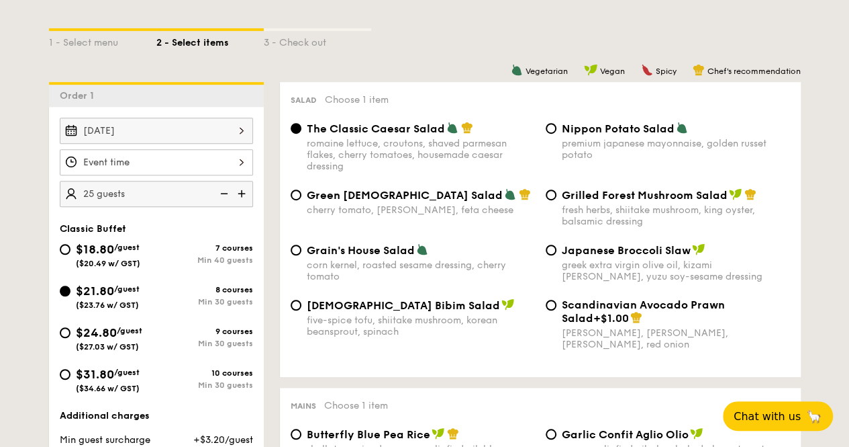
click at [169, 169] on div at bounding box center [156, 162] width 193 height 26
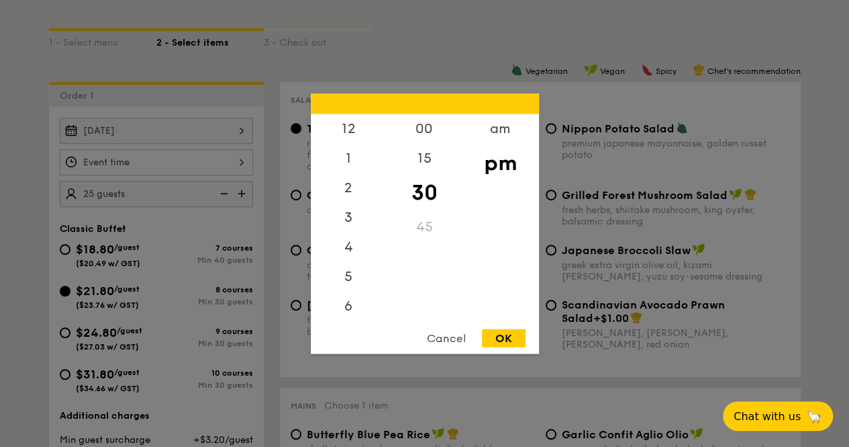
scroll to position [59, 0]
click at [514, 339] on div "OK" at bounding box center [504, 337] width 44 height 18
type input "7:30PM"
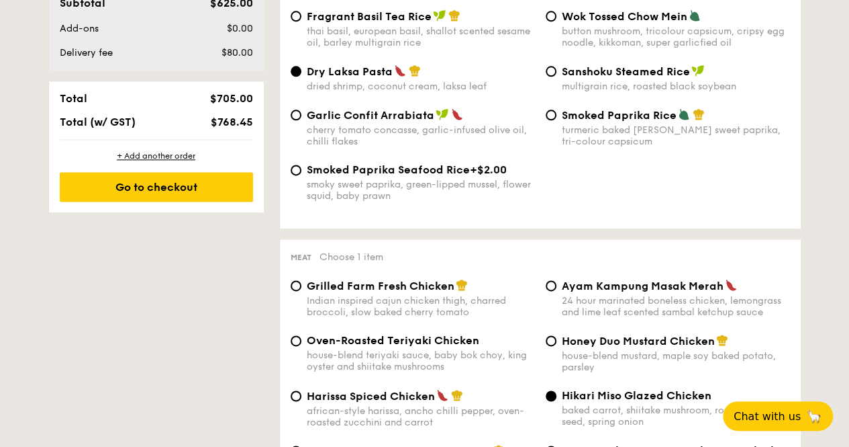
scroll to position [806, 0]
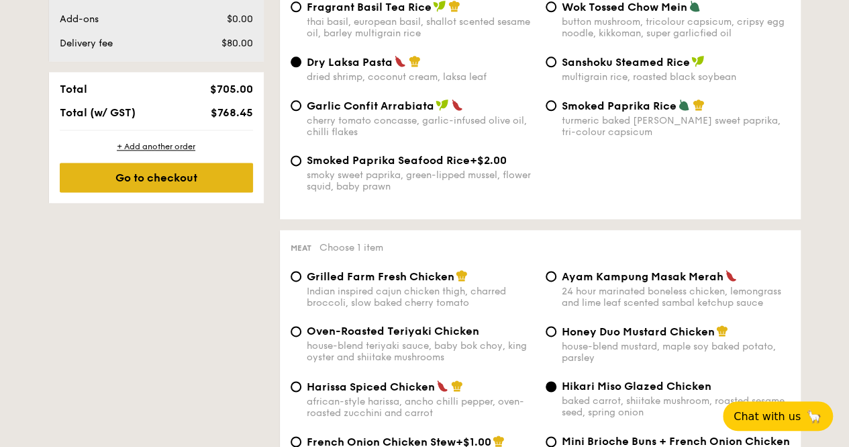
click at [197, 192] on div "Go to checkout" at bounding box center [156, 178] width 193 height 30
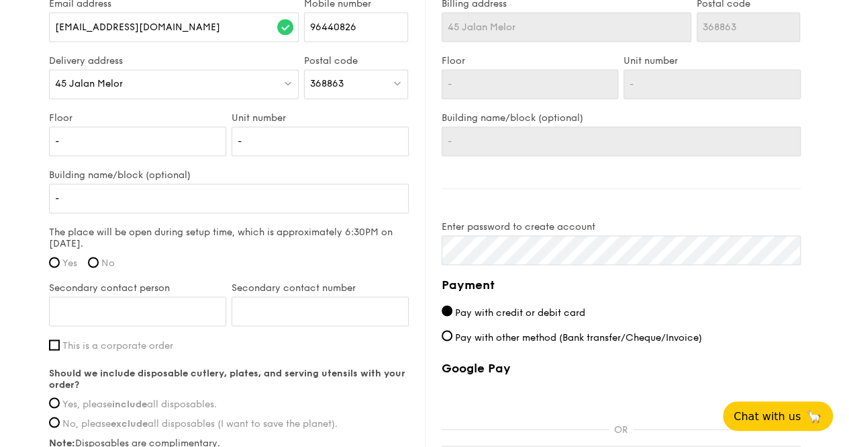
scroll to position [940, 0]
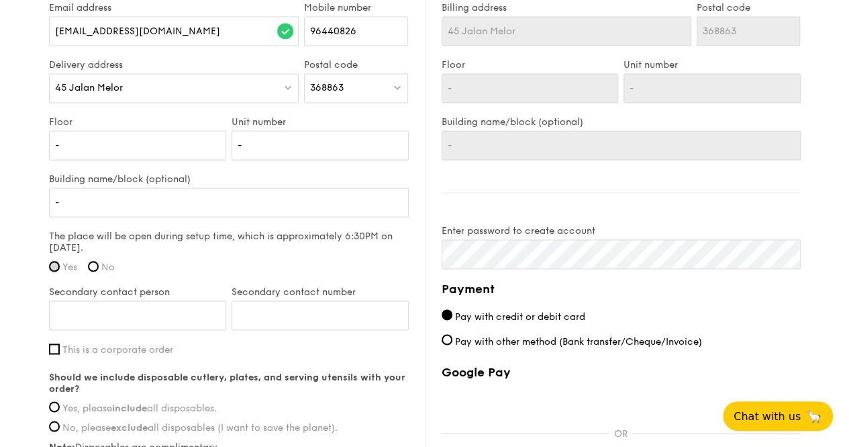
click at [54, 271] on input "Yes" at bounding box center [54, 266] width 11 height 11
radio input "true"
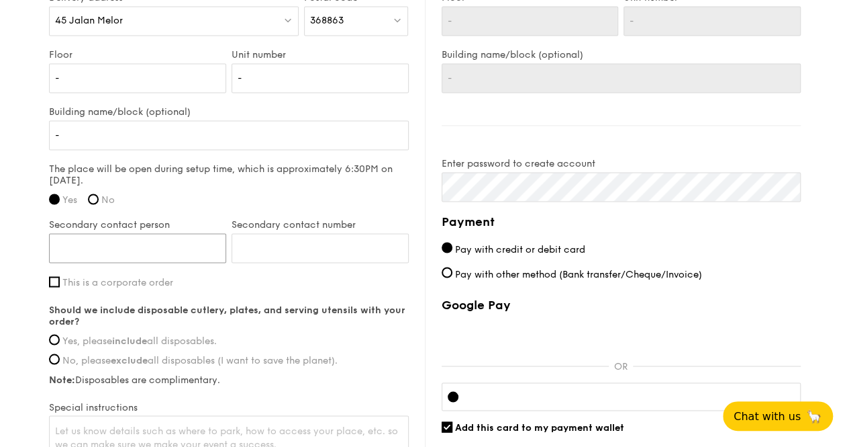
click at [136, 251] on input "Secondary contact person" at bounding box center [137, 248] width 177 height 30
type input "Eunice Sim"
click at [307, 249] on input "Secondary contact number" at bounding box center [320, 248] width 177 height 30
type input "96881076"
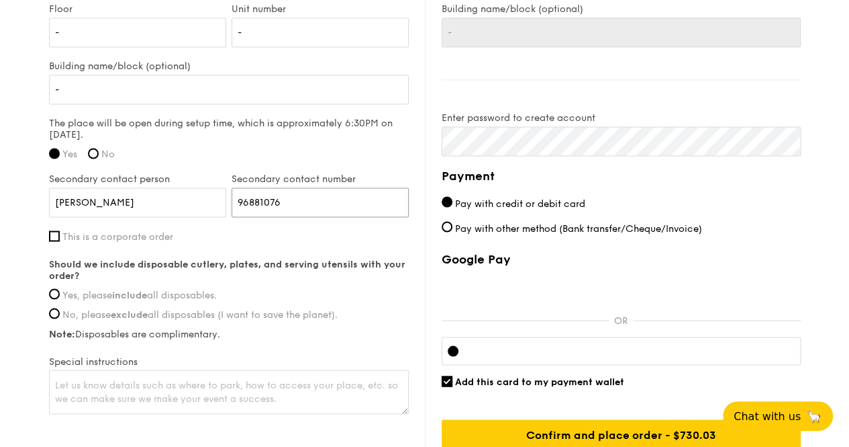
scroll to position [1074, 0]
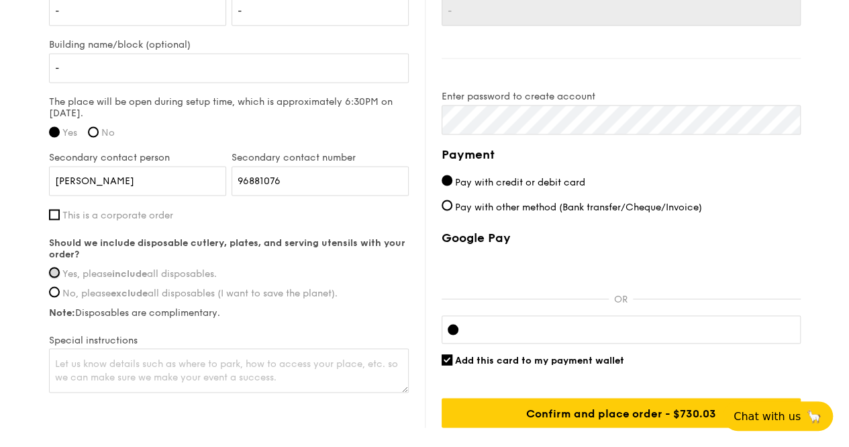
click at [54, 277] on input "Yes, please include all disposables." at bounding box center [54, 272] width 11 height 11
radio input "true"
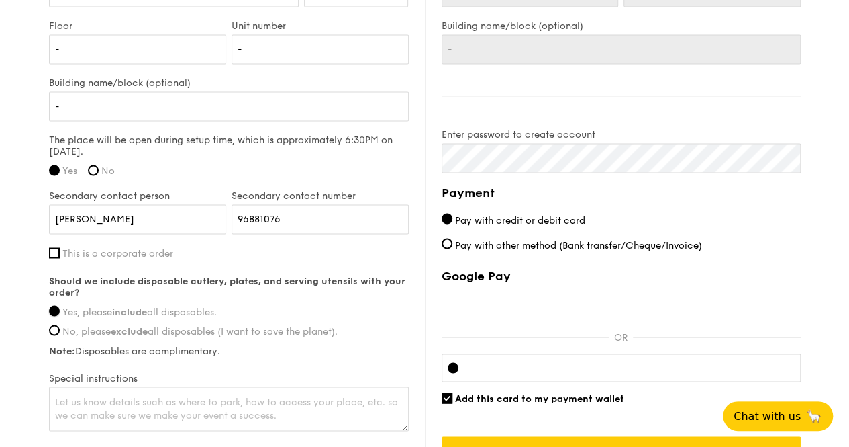
scroll to position [1103, 0]
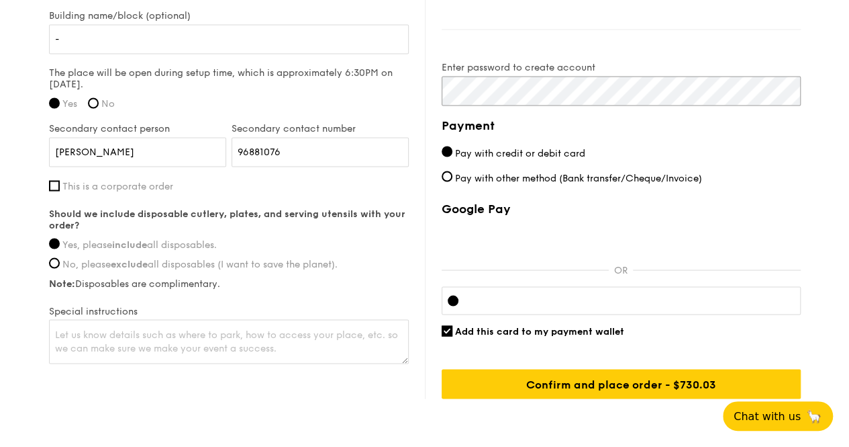
click at [423, 95] on div "Delivery information Already have an account? Log in here . First name Yaosen L…" at bounding box center [425, 69] width 752 height 658
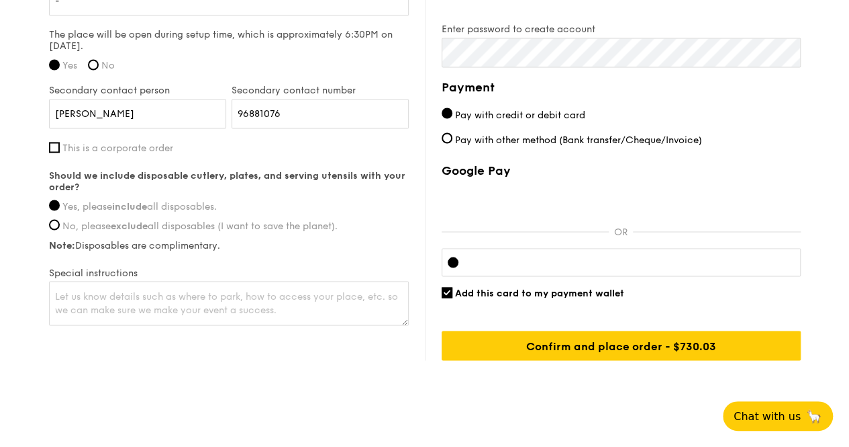
scroll to position [1170, 0]
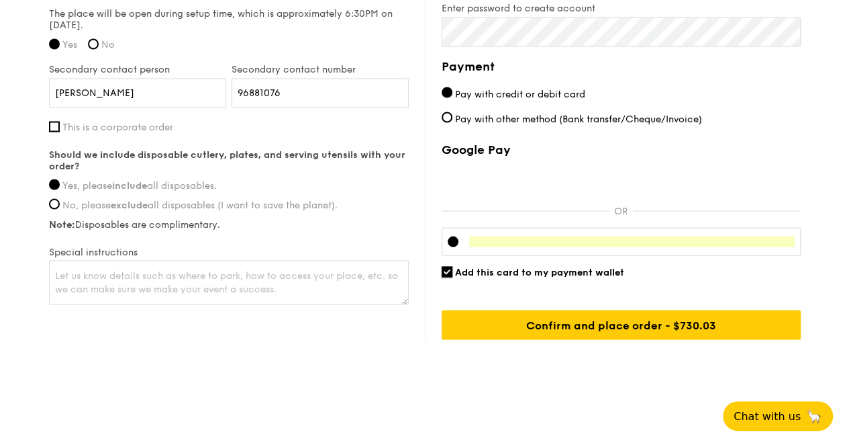
click at [451, 271] on input "Add this card to my payment wallet" at bounding box center [447, 271] width 11 height 11
checkbox input "false"
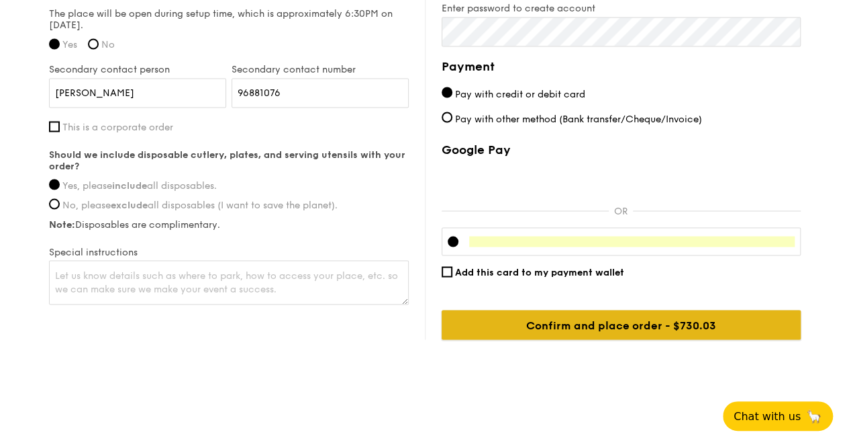
click at [611, 328] on input "Confirm and place order - $768.45" at bounding box center [621, 325] width 359 height 30
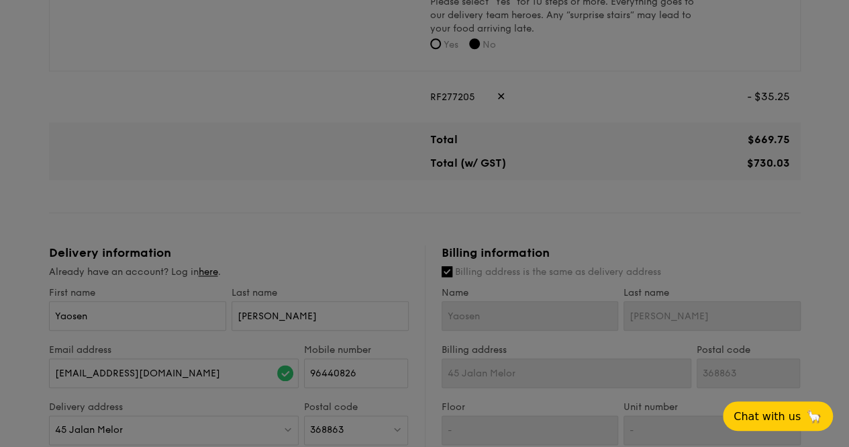
scroll to position [499, 0]
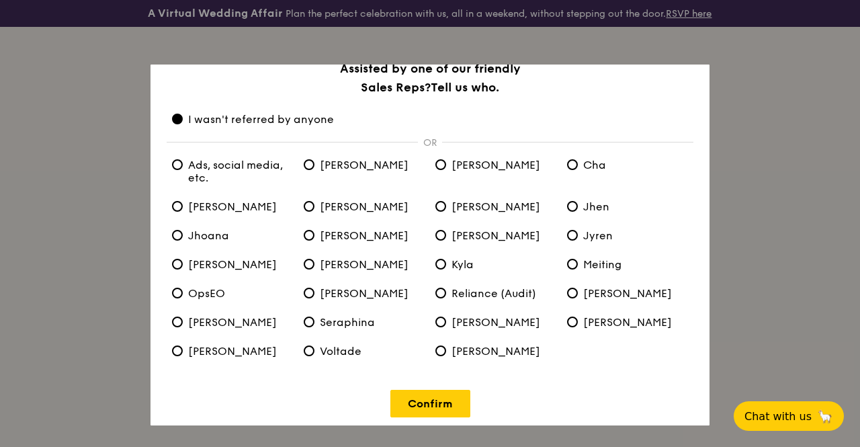
scroll to position [31, 0]
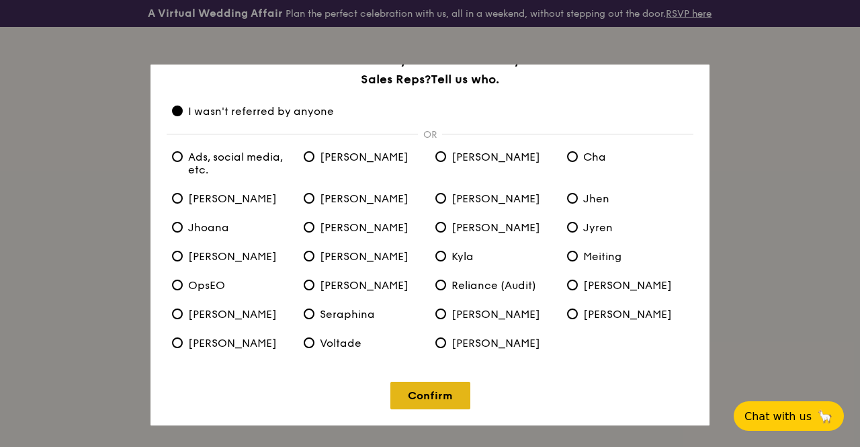
click at [437, 395] on link "Confirm" at bounding box center [430, 395] width 80 height 28
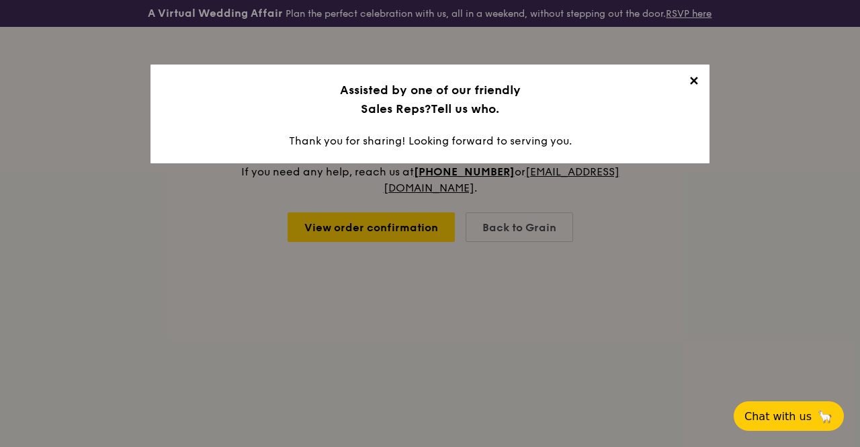
scroll to position [0, 0]
click at [695, 83] on span "✕" at bounding box center [693, 83] width 19 height 19
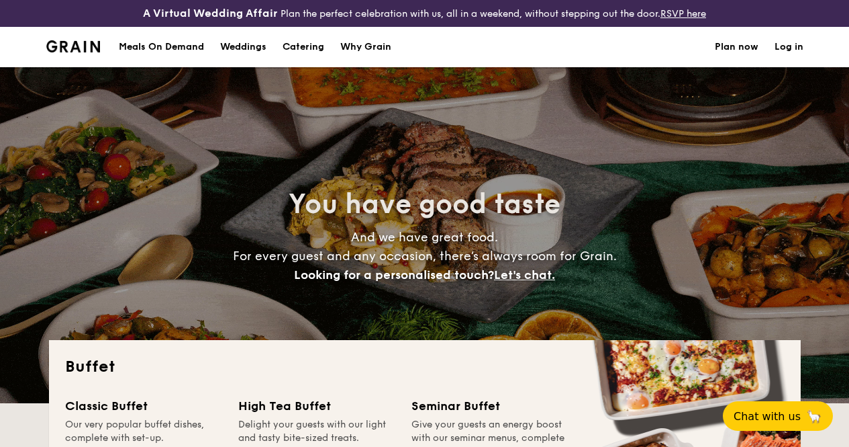
select select
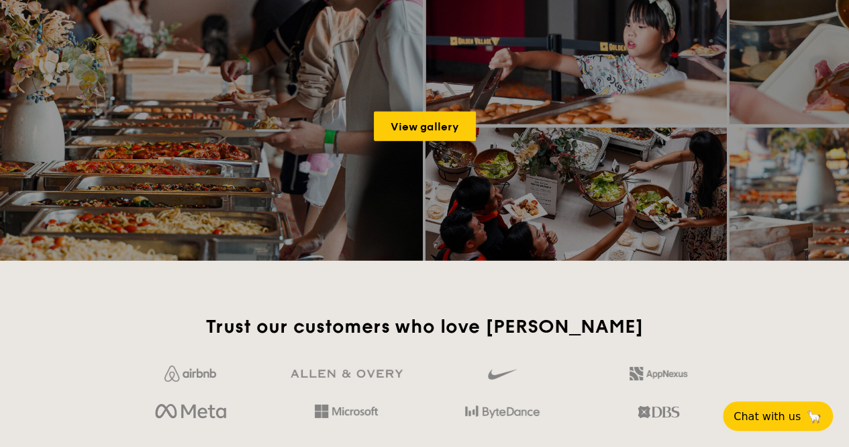
scroll to position [1746, 0]
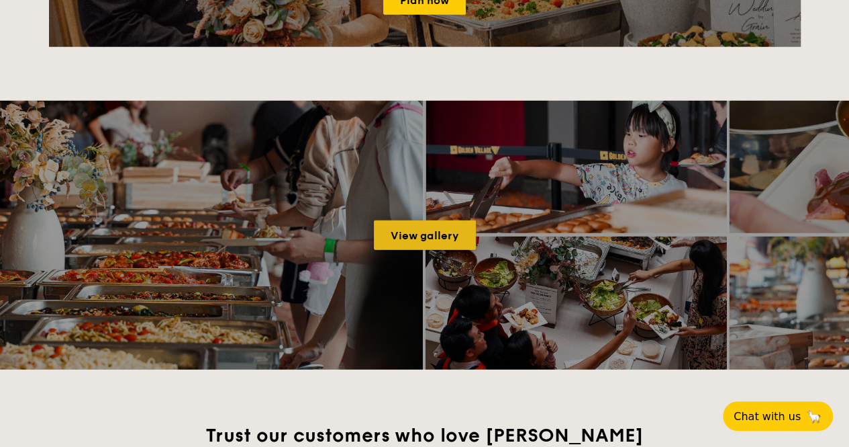
click at [432, 244] on link "View gallery" at bounding box center [425, 235] width 102 height 30
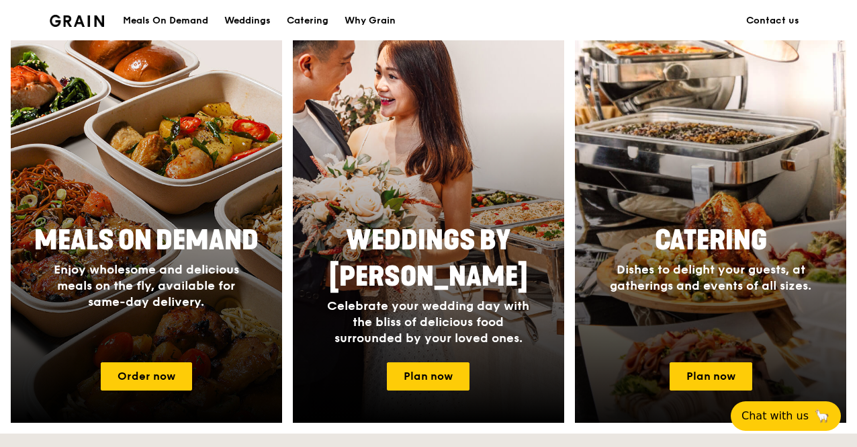
scroll to position [537, 0]
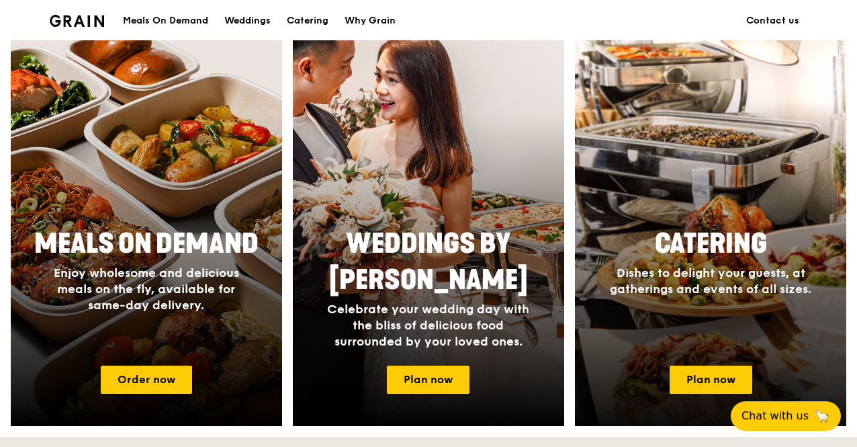
click at [693, 196] on div at bounding box center [710, 230] width 298 height 430
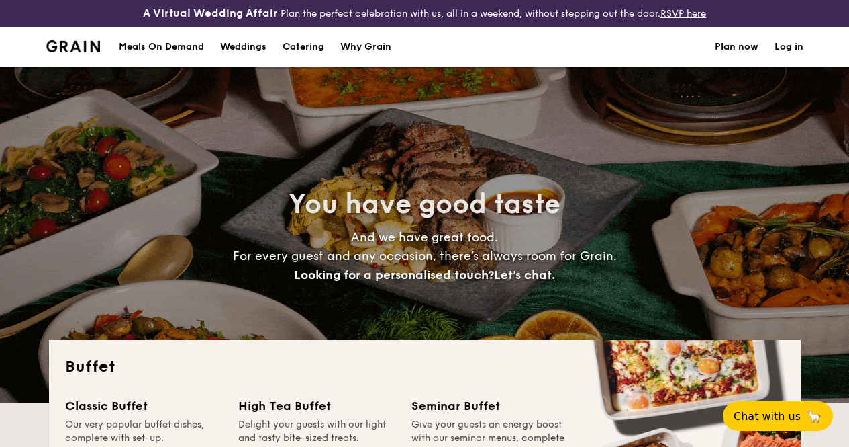
select select
